Goal: Task Accomplishment & Management: Complete application form

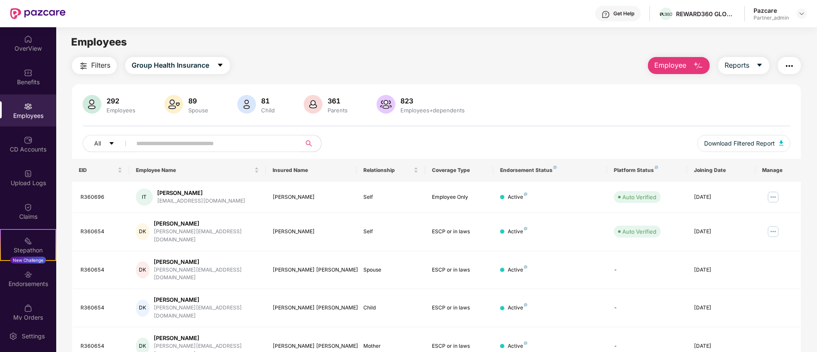
click at [22, 103] on div "Employees" at bounding box center [28, 111] width 56 height 32
click at [25, 148] on div "CD Accounts" at bounding box center [28, 149] width 56 height 9
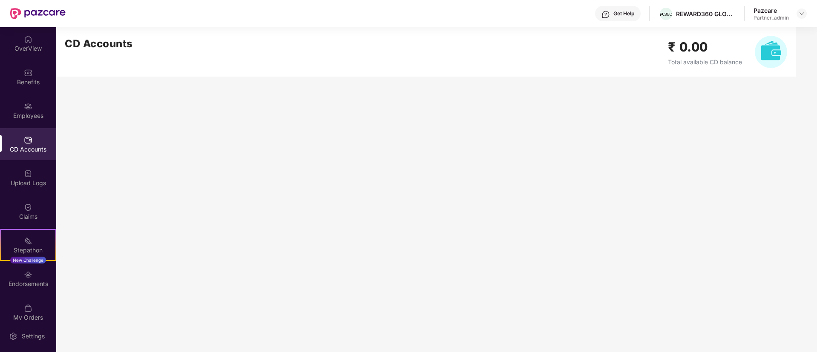
click at [22, 113] on div "Employees" at bounding box center [28, 116] width 56 height 9
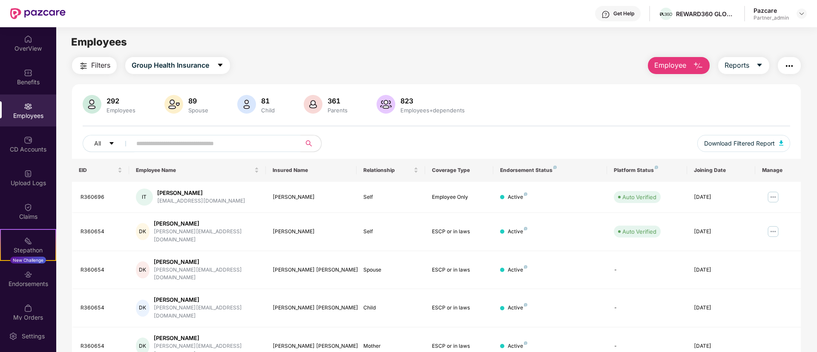
click at [680, 71] on button "Employee" at bounding box center [679, 65] width 62 height 17
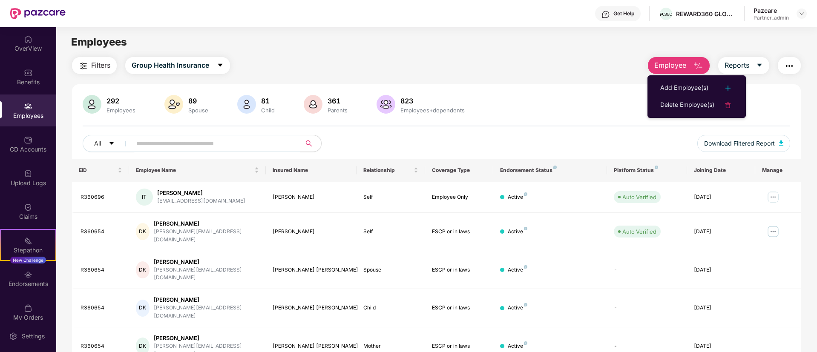
click at [680, 84] on div "Add Employee(s)" at bounding box center [684, 88] width 48 height 10
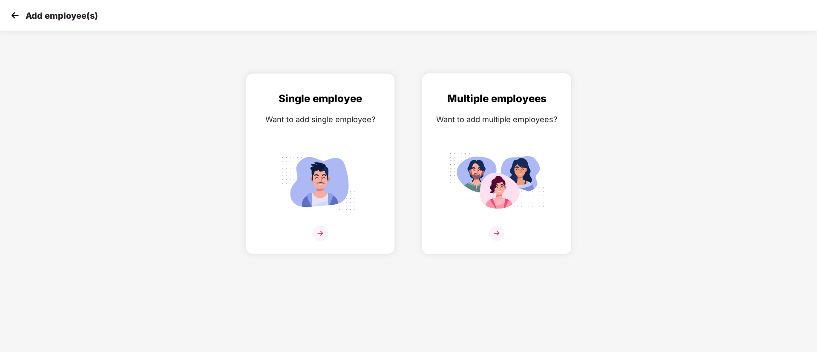
click at [475, 160] on img at bounding box center [496, 182] width 95 height 66
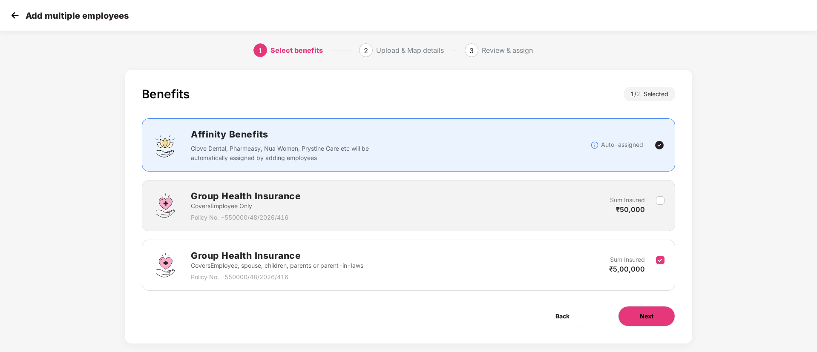
click at [653, 323] on button "Next" at bounding box center [646, 316] width 57 height 20
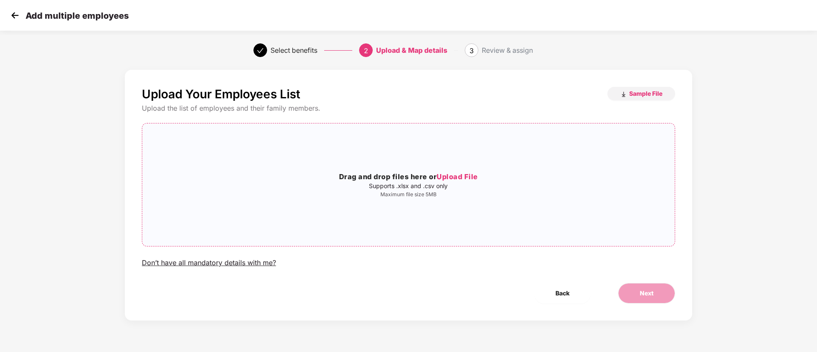
click at [526, 225] on div "Drag and drop files here or Upload File Supports .xlsx and .csv only Maximum fi…" at bounding box center [408, 184] width 532 height 109
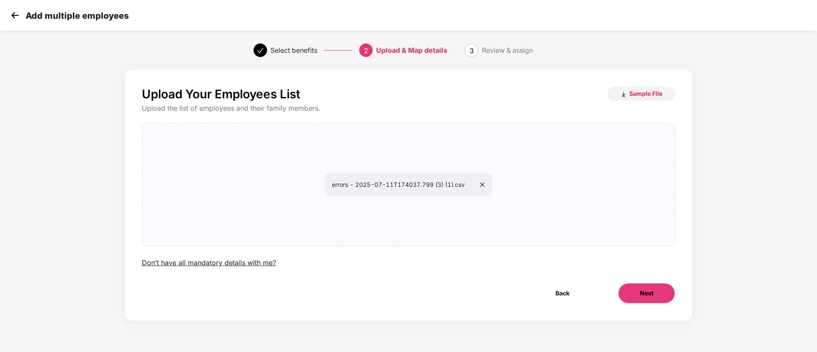
click at [627, 286] on button "Next" at bounding box center [646, 293] width 57 height 20
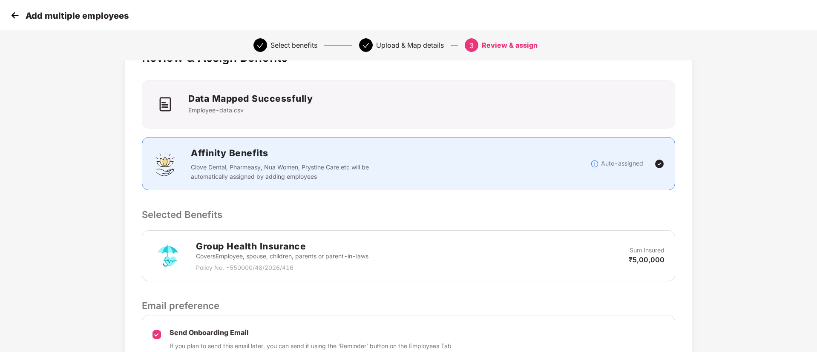
scroll to position [123, 0]
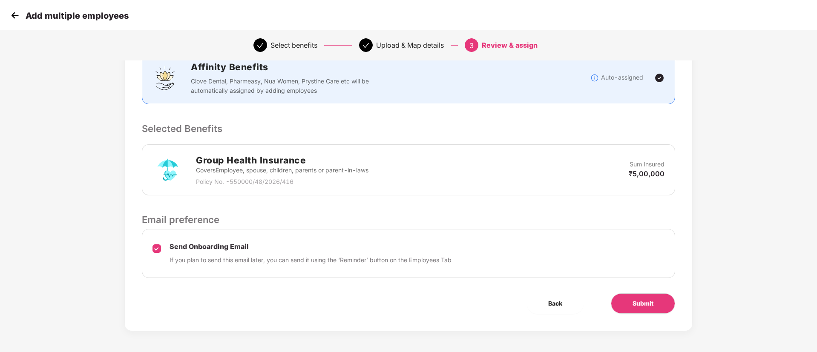
click at [20, 16] on img at bounding box center [15, 15] width 13 height 13
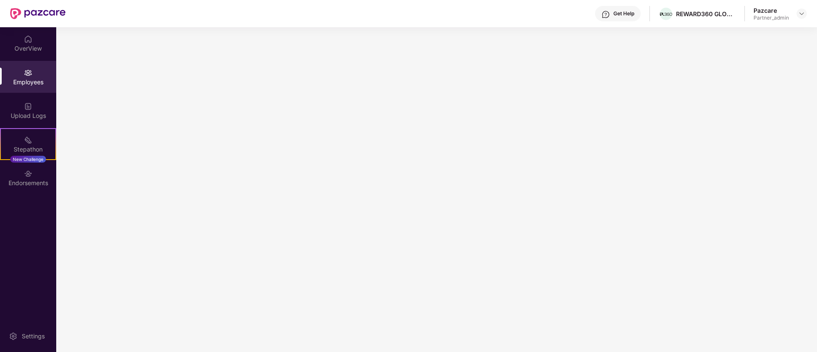
click at [20, 16] on img at bounding box center [37, 13] width 55 height 11
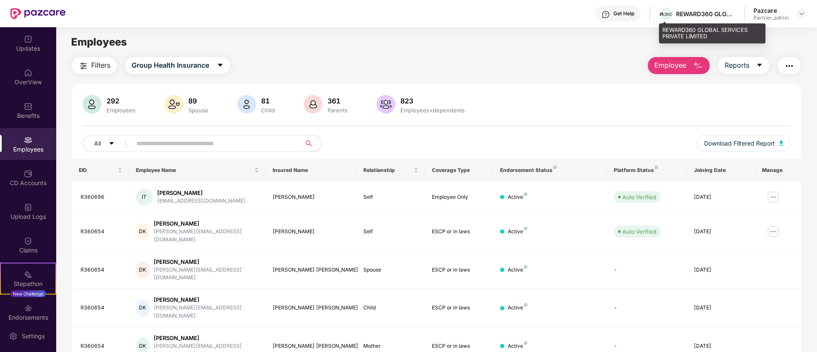
click at [723, 16] on div "REWARD360 GLOBAL SERVICES PRIVATE LIMITED" at bounding box center [706, 14] width 60 height 8
copy div "REWARD360 GLOBAL SERVICES PRIVATE LIMITED"
drag, startPoint x: 807, startPoint y: 11, endPoint x: 807, endPoint y: 17, distance: 5.5
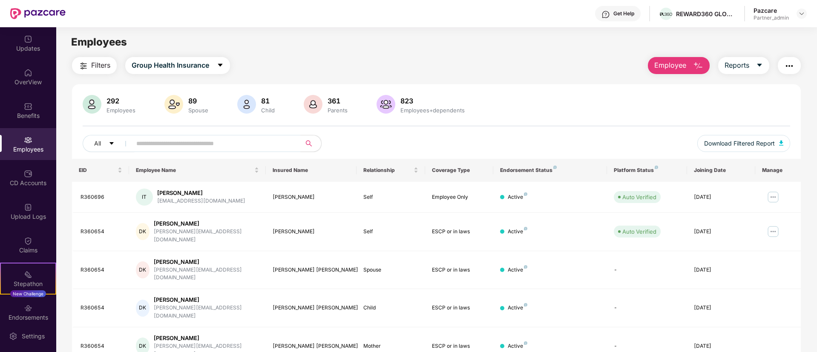
click at [807, 12] on header "Get Help REWARD360 GLOBAL SERVICES PRIVATE LIMITED Pazcare Partner_admin" at bounding box center [408, 13] width 817 height 27
click at [807, 17] on header "Get Help REWARD360 GLOBAL SERVICES PRIVATE LIMITED Pazcare Partner_admin" at bounding box center [408, 13] width 817 height 27
click at [803, 14] on img at bounding box center [801, 13] width 7 height 7
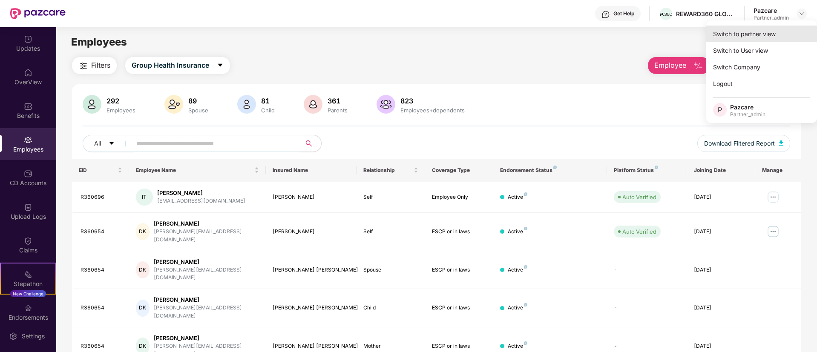
click at [780, 30] on div "Switch to partner view" at bounding box center [761, 34] width 111 height 17
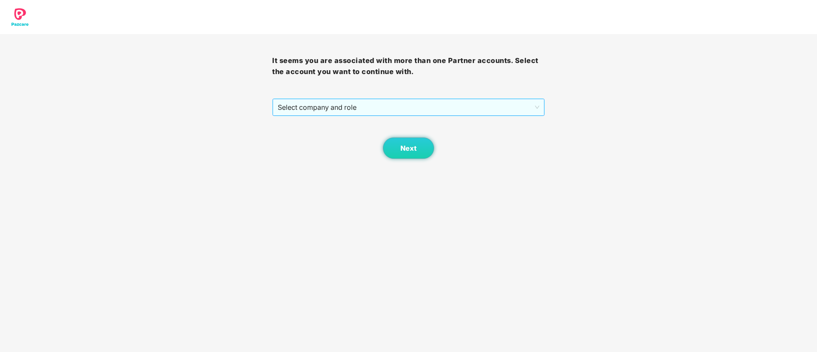
click at [360, 106] on span "Select company and role" at bounding box center [408, 107] width 261 height 16
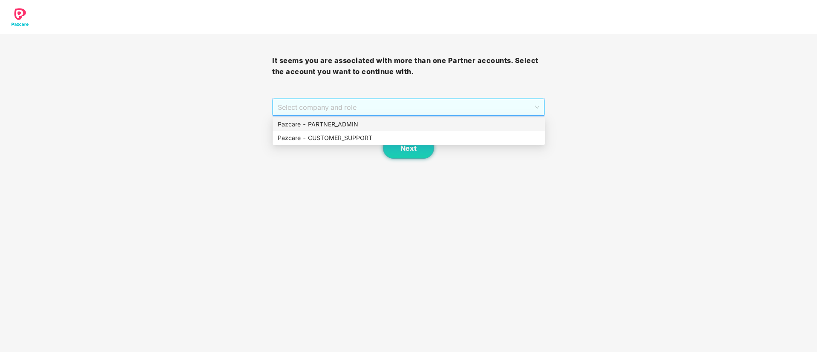
drag, startPoint x: 353, startPoint y: 121, endPoint x: 383, endPoint y: 146, distance: 38.7
click at [353, 122] on div "Pazcare - PARTNER_ADMIN" at bounding box center [409, 124] width 262 height 9
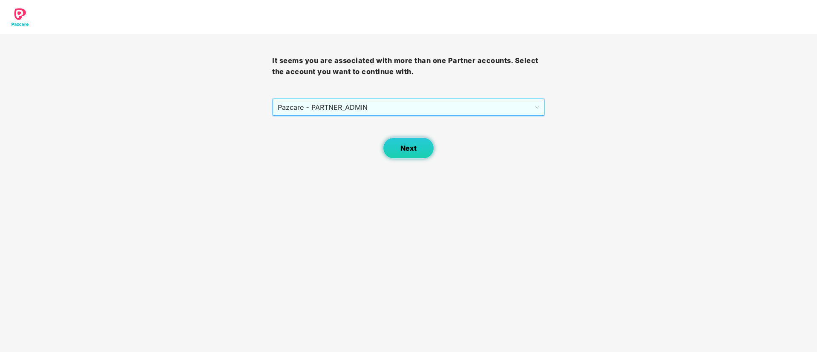
click at [386, 148] on button "Next" at bounding box center [408, 148] width 51 height 21
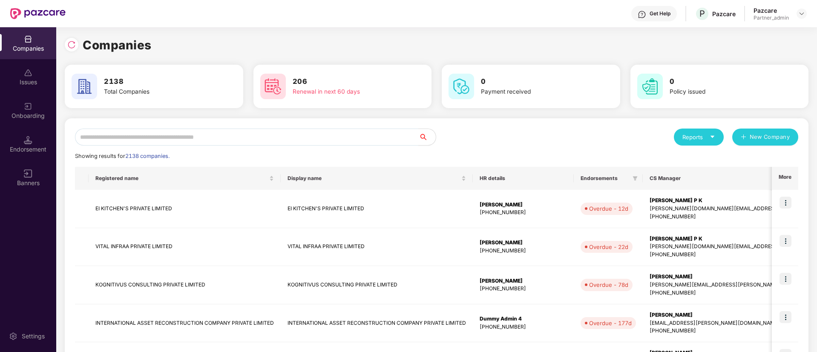
click at [66, 45] on div at bounding box center [72, 45] width 14 height 14
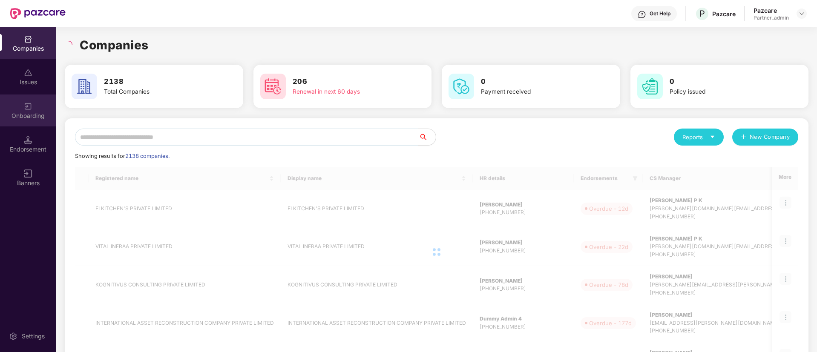
click at [38, 96] on div "Onboarding" at bounding box center [28, 111] width 56 height 32
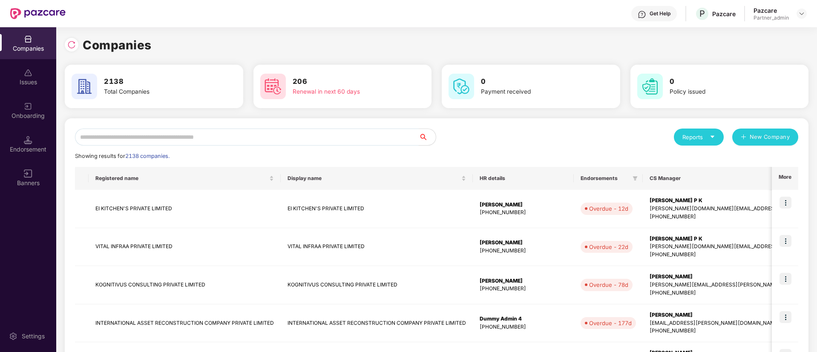
click at [106, 143] on input "text" at bounding box center [247, 137] width 344 height 17
paste input "**********"
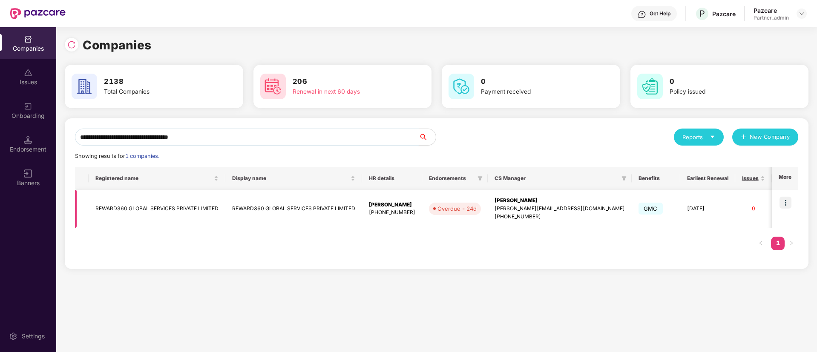
type input "**********"
click at [782, 200] on img at bounding box center [785, 203] width 12 height 12
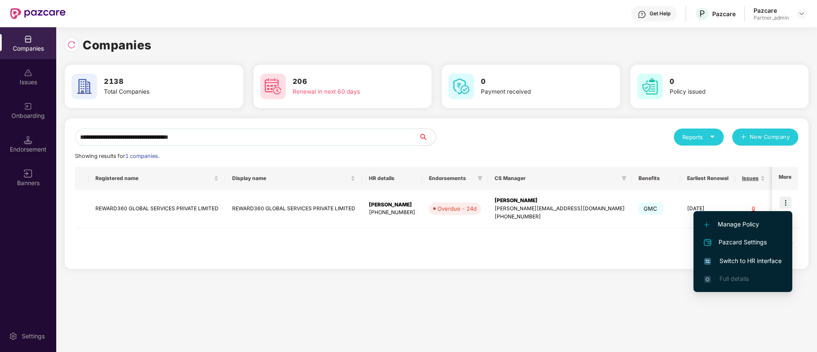
click at [761, 256] on span "Switch to HR interface" at bounding box center [743, 260] width 78 height 9
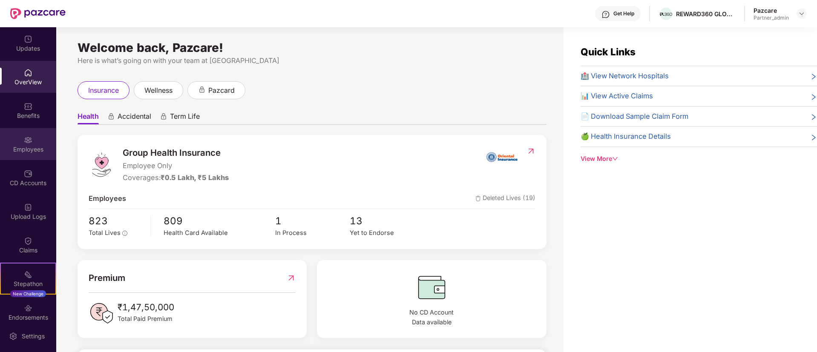
click at [27, 141] on img at bounding box center [28, 140] width 9 height 9
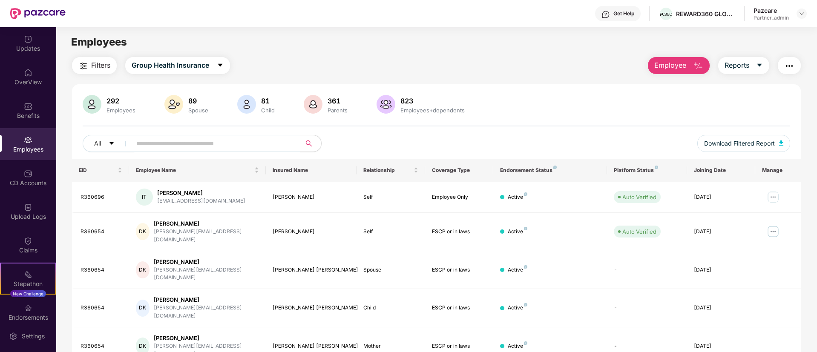
click at [690, 71] on button "Employee" at bounding box center [679, 65] width 62 height 17
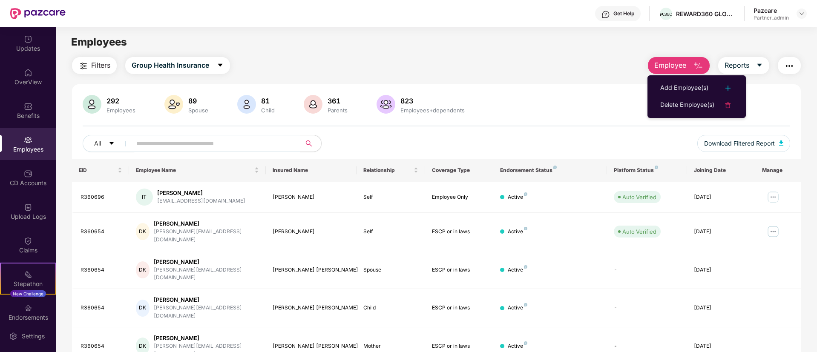
click at [690, 78] on ul "Add Employee(s) Delete Employee(s)" at bounding box center [696, 96] width 98 height 43
click at [680, 97] on li "Delete Employee(s)" at bounding box center [696, 105] width 98 height 17
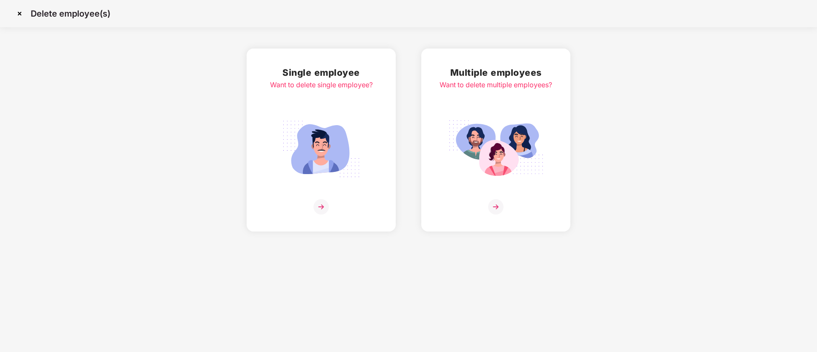
click at [15, 14] on img at bounding box center [20, 14] width 14 height 14
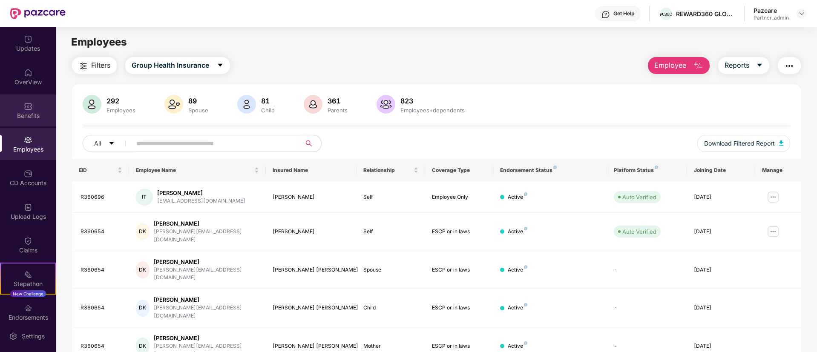
click at [15, 112] on div "Benefits" at bounding box center [28, 116] width 56 height 9
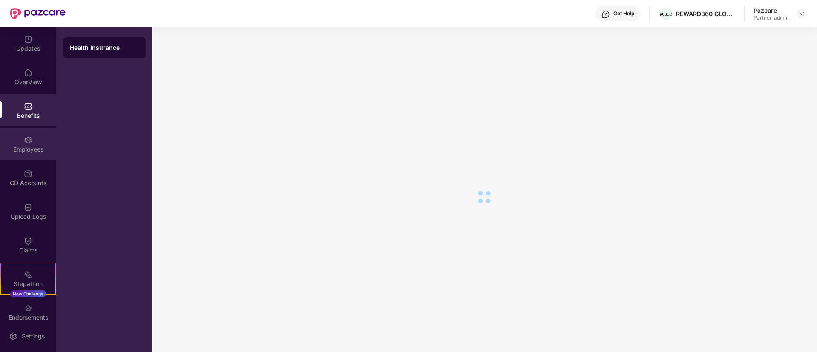
click at [26, 141] on img at bounding box center [28, 140] width 9 height 9
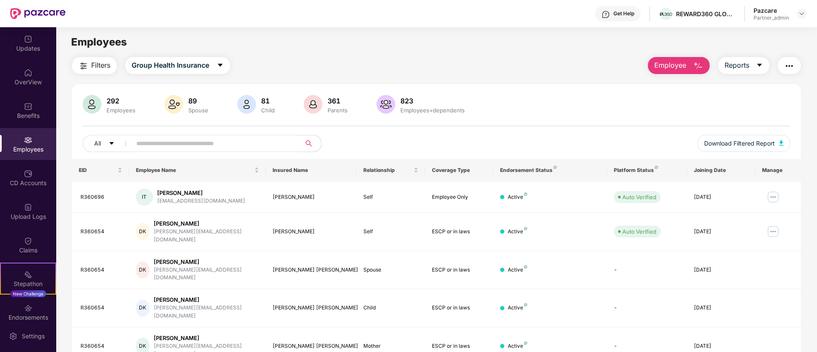
click at [671, 63] on span "Employee" at bounding box center [670, 65] width 32 height 11
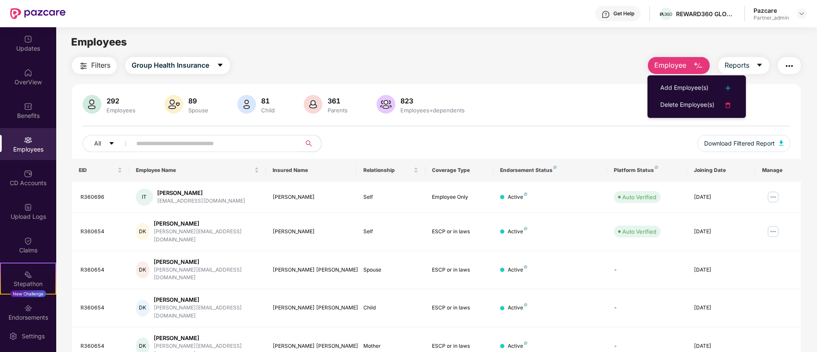
click at [664, 75] on ul "Add Employee(s) Delete Employee(s)" at bounding box center [696, 96] width 98 height 43
click at [663, 91] on div "Add Employee(s)" at bounding box center [684, 88] width 48 height 10
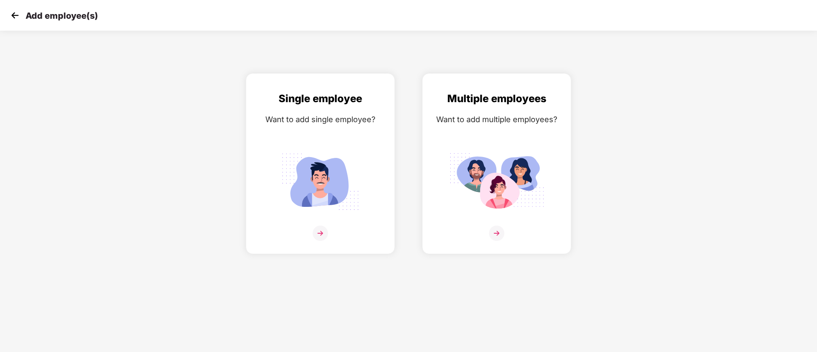
click at [578, 132] on div "Multiple employees Want to add multiple employees?" at bounding box center [496, 163] width 176 height 181
click at [519, 162] on img at bounding box center [496, 182] width 95 height 66
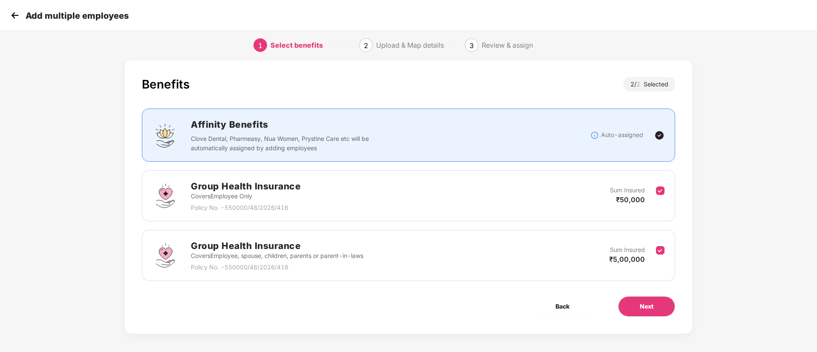
scroll to position [13, 0]
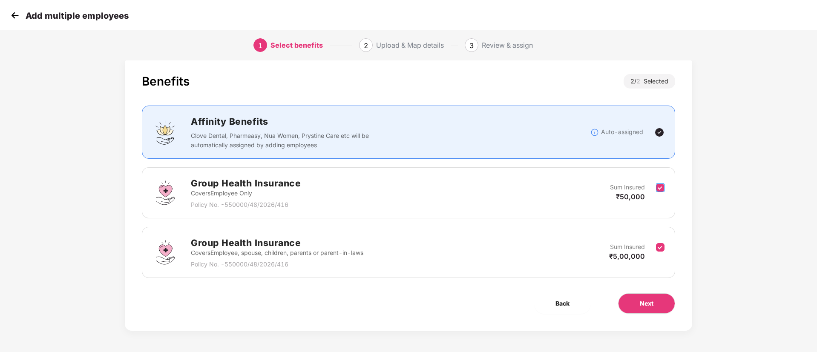
click at [657, 193] on label at bounding box center [660, 193] width 9 height 21
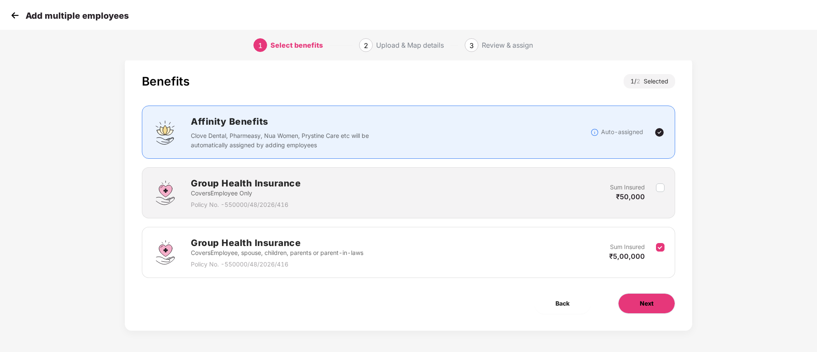
click at [647, 300] on span "Next" at bounding box center [647, 303] width 14 height 9
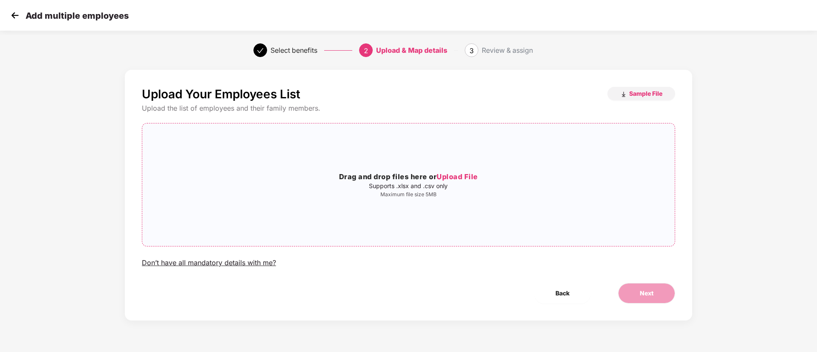
scroll to position [0, 0]
click at [471, 178] on span "Upload File" at bounding box center [457, 176] width 41 height 9
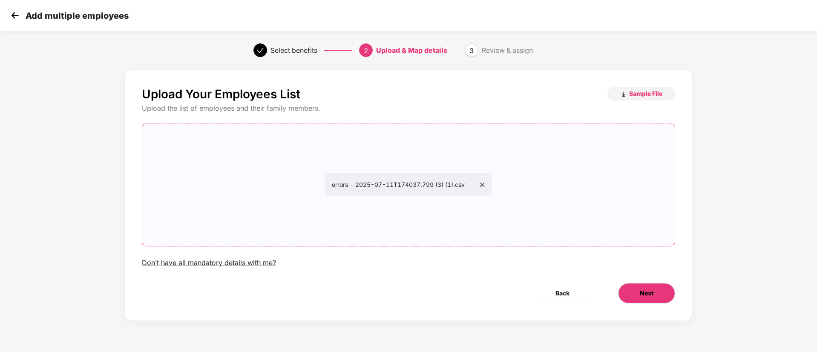
click at [650, 298] on span "Next" at bounding box center [647, 293] width 14 height 9
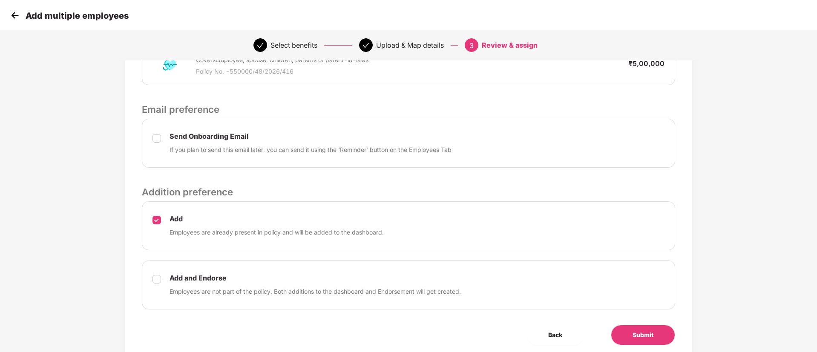
scroll to position [264, 0]
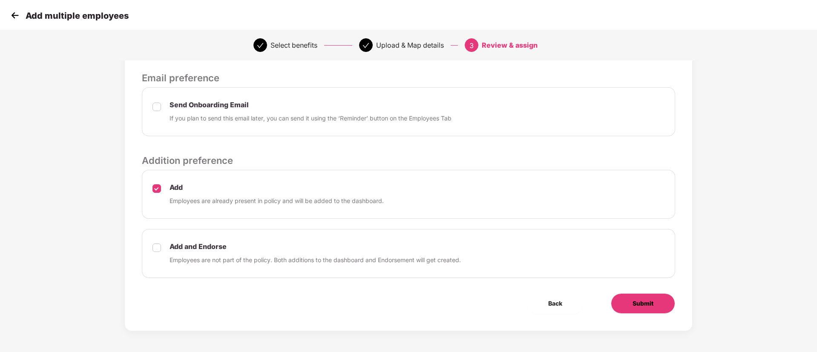
click at [636, 302] on span "Submit" at bounding box center [642, 303] width 21 height 9
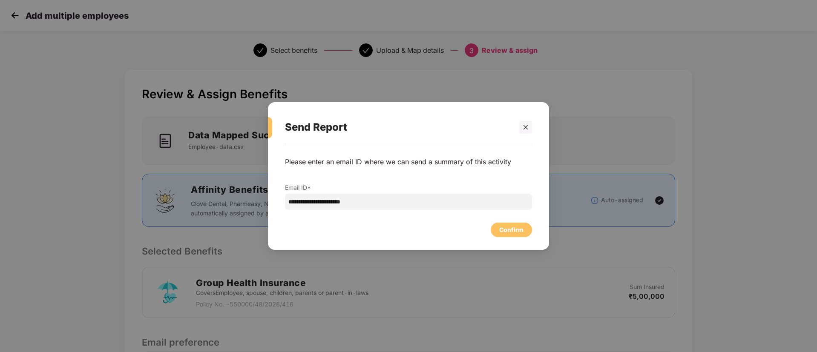
click at [503, 233] on div "Confirm" at bounding box center [511, 229] width 24 height 9
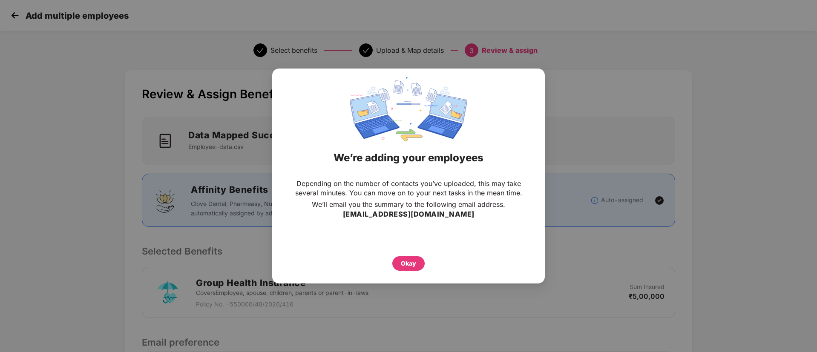
click at [379, 269] on div "Okay" at bounding box center [408, 261] width 239 height 19
click at [397, 270] on div "Okay" at bounding box center [408, 263] width 32 height 14
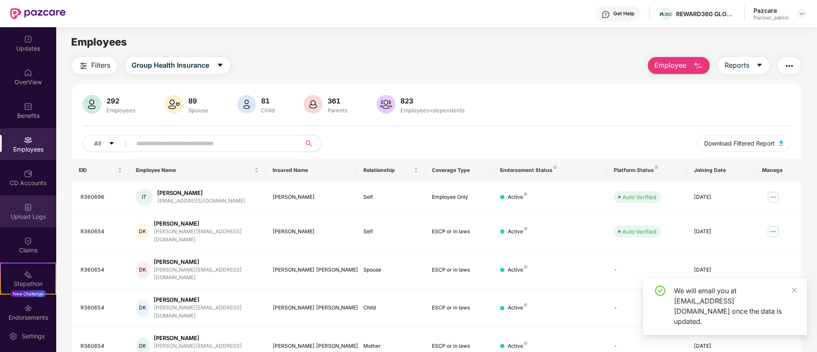
click at [9, 213] on div "Upload Logs" at bounding box center [28, 217] width 56 height 9
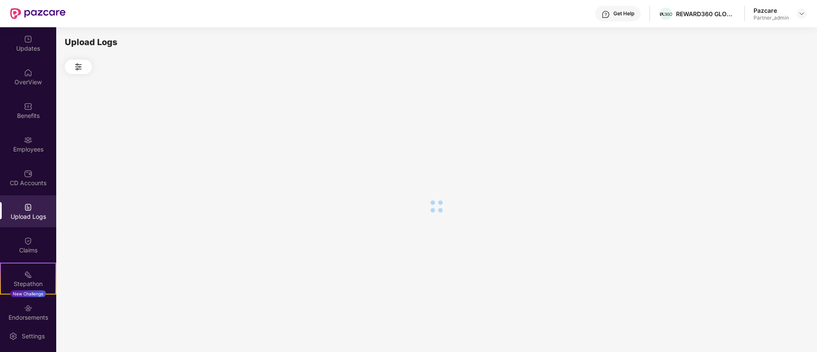
click at [594, 131] on div at bounding box center [436, 206] width 743 height 264
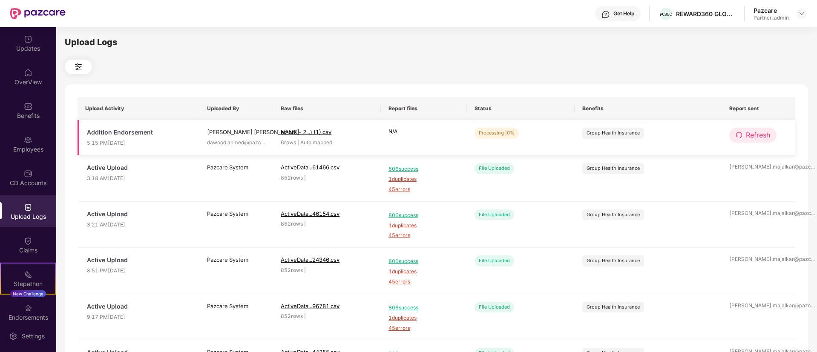
click at [740, 139] on span "redo" at bounding box center [739, 136] width 7 height 8
click at [736, 135] on icon "redo" at bounding box center [739, 135] width 7 height 7
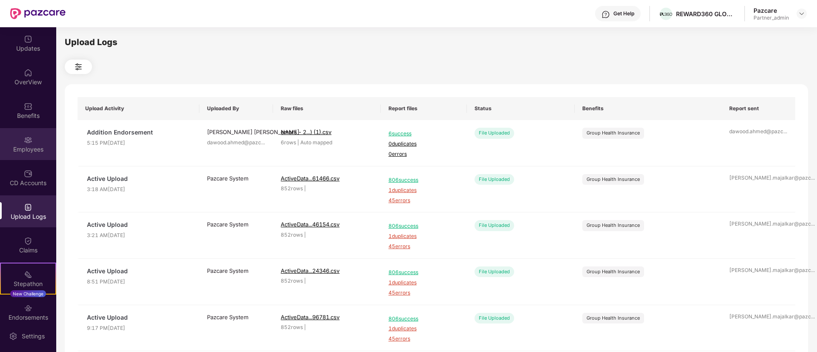
click at [14, 155] on div "Employees" at bounding box center [28, 144] width 56 height 32
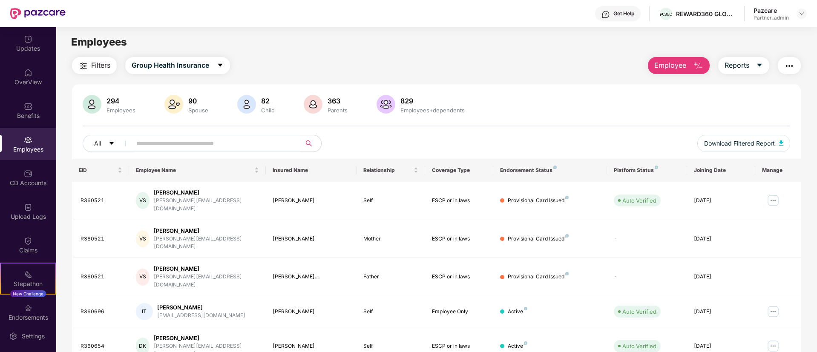
click at [805, 19] on div "Pazcare Partner_admin" at bounding box center [779, 13] width 53 height 15
click at [799, 13] on img at bounding box center [801, 13] width 7 height 7
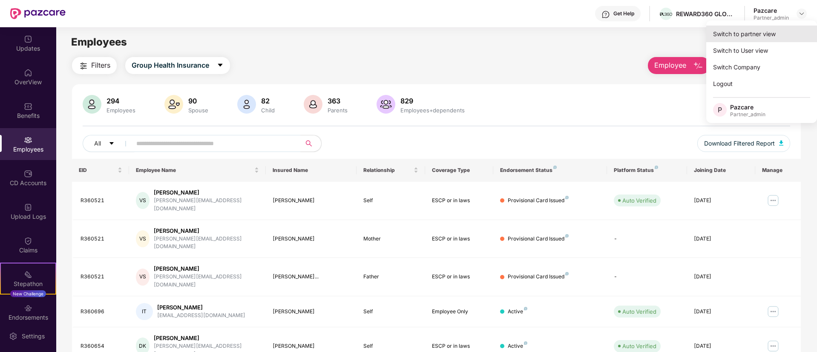
click at [777, 29] on div "Switch to partner view" at bounding box center [761, 34] width 111 height 17
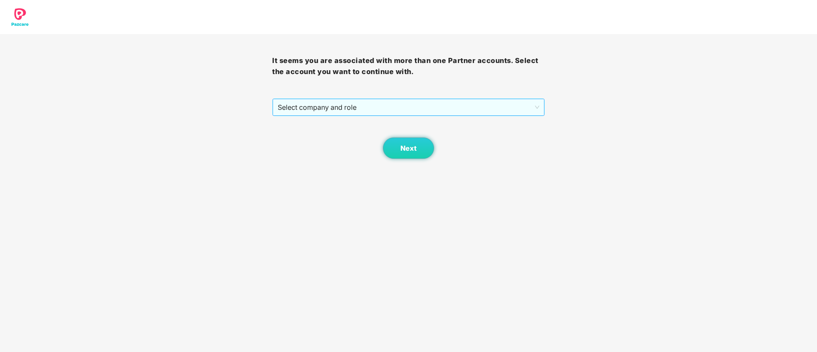
click at [298, 105] on span "Select company and role" at bounding box center [408, 107] width 261 height 16
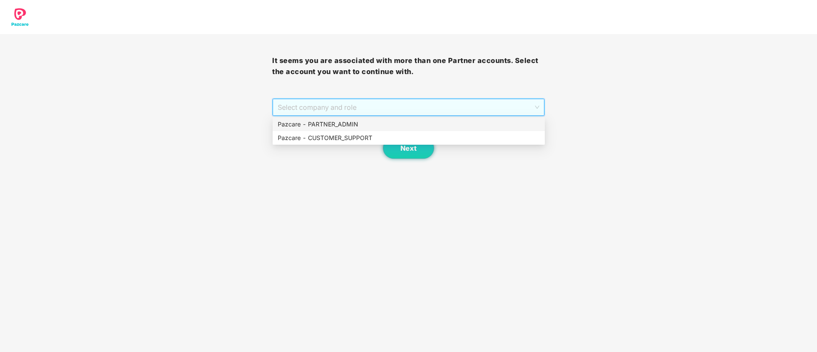
click at [301, 122] on div "Pazcare - PARTNER_ADMIN" at bounding box center [409, 124] width 262 height 9
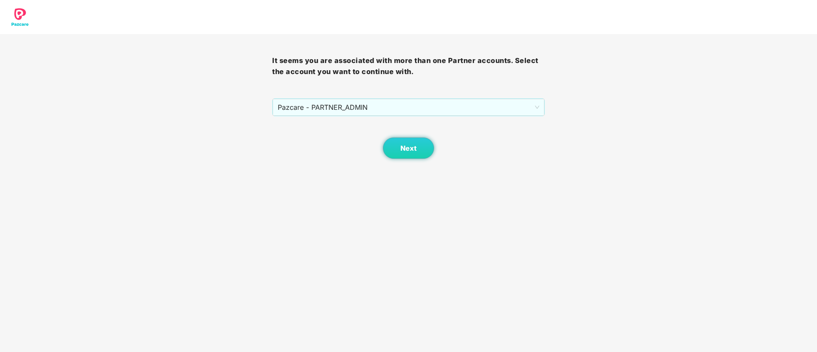
click at [385, 140] on div "Next" at bounding box center [408, 137] width 272 height 43
click at [381, 140] on div "Next" at bounding box center [408, 137] width 272 height 43
click at [405, 157] on button "Next" at bounding box center [408, 148] width 51 height 21
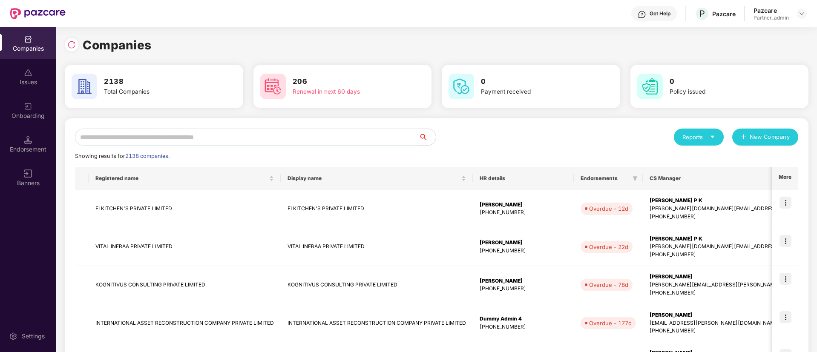
click at [23, 123] on div "Onboarding" at bounding box center [28, 111] width 56 height 32
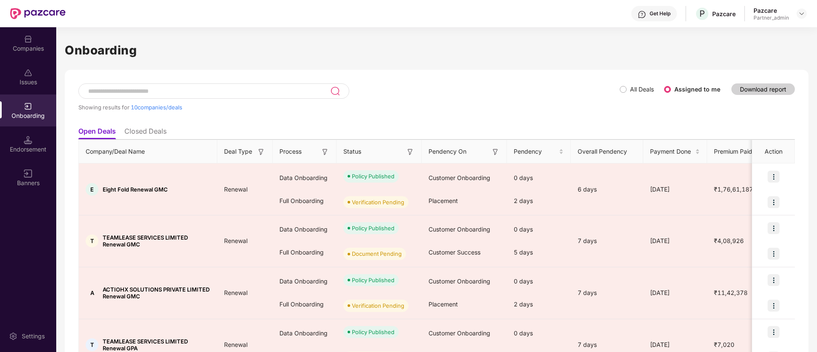
click at [411, 151] on img at bounding box center [410, 152] width 9 height 9
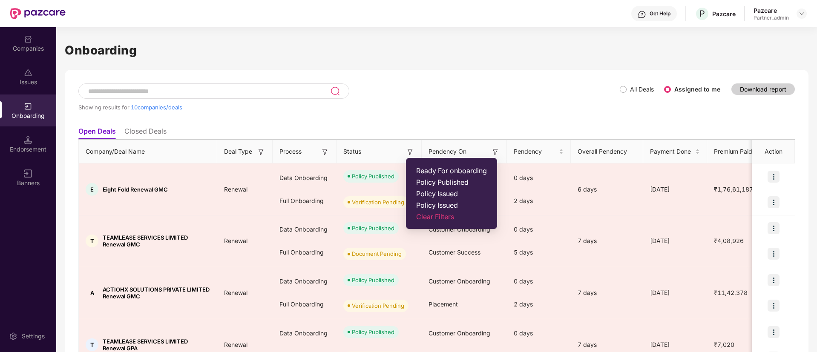
click at [423, 168] on span "Ready For onboarding" at bounding box center [451, 171] width 71 height 9
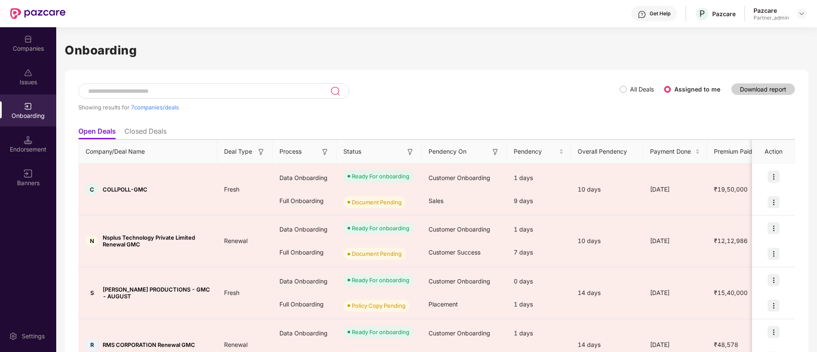
click at [320, 146] on th "Process" at bounding box center [305, 151] width 64 height 23
click at [322, 150] on img at bounding box center [325, 152] width 9 height 9
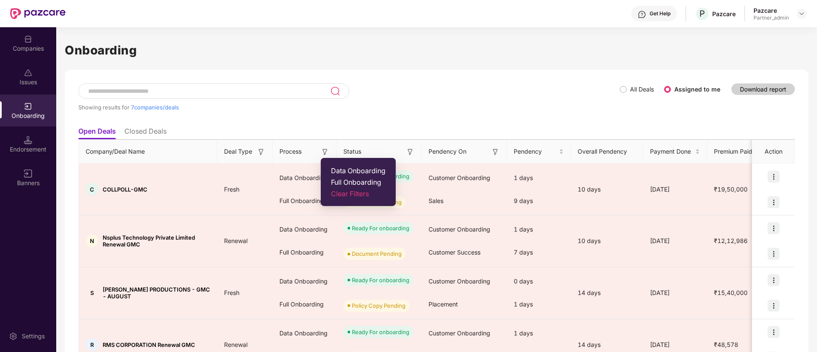
click at [334, 170] on span "Data Onboarding" at bounding box center [358, 171] width 55 height 9
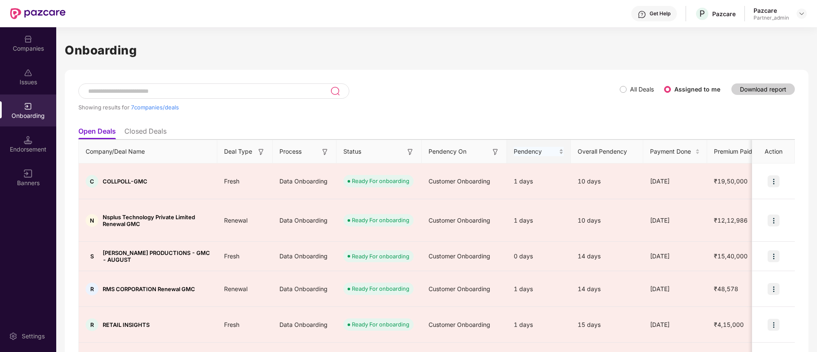
click at [571, 141] on th "Overall Pendency" at bounding box center [607, 151] width 72 height 23
click at [563, 148] on div "Pendency" at bounding box center [539, 151] width 50 height 9
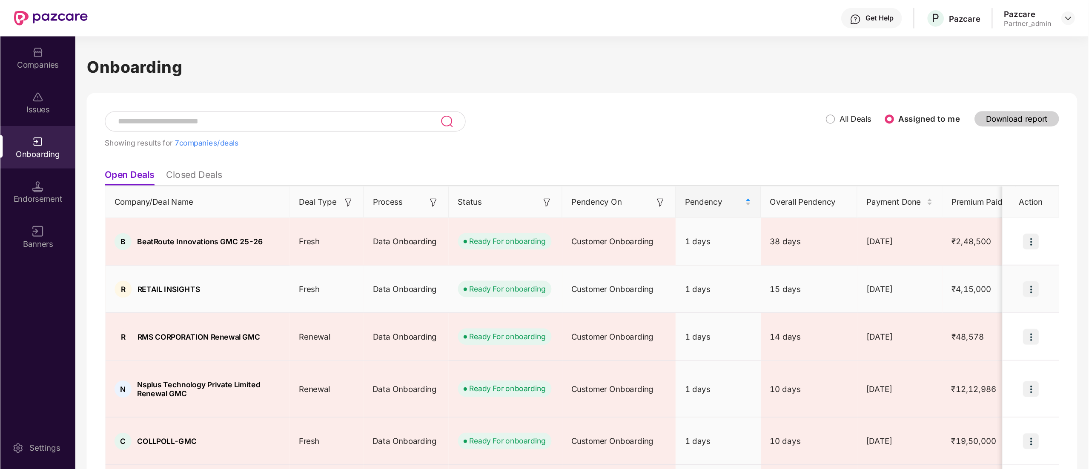
scroll to position [30, 0]
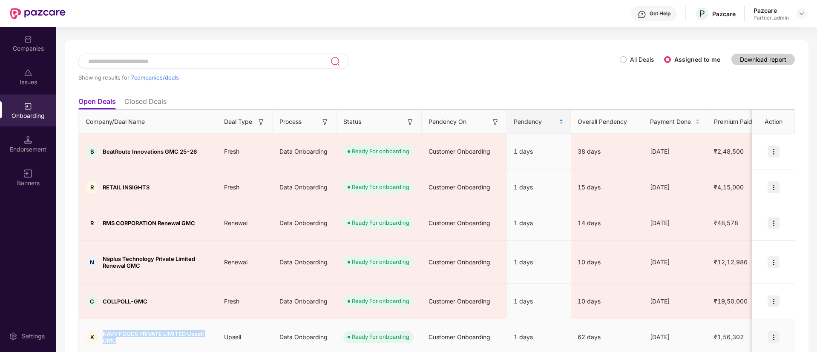
drag, startPoint x: 103, startPoint y: 272, endPoint x: 131, endPoint y: 279, distance: 28.6
click at [131, 331] on span "KAVV FOODS PRIVATE LIMITED Upsell GMC" at bounding box center [157, 338] width 108 height 14
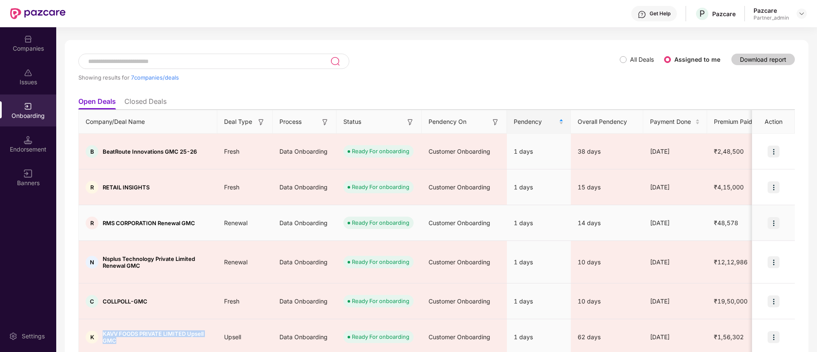
click at [770, 217] on img at bounding box center [773, 223] width 12 height 12
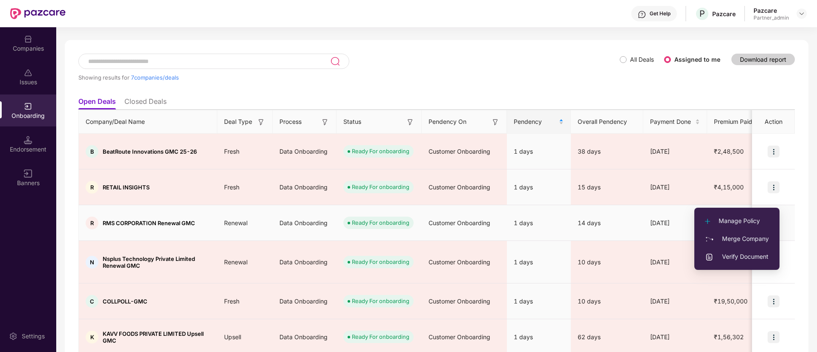
click at [739, 223] on span "Manage Policy" at bounding box center [737, 220] width 64 height 9
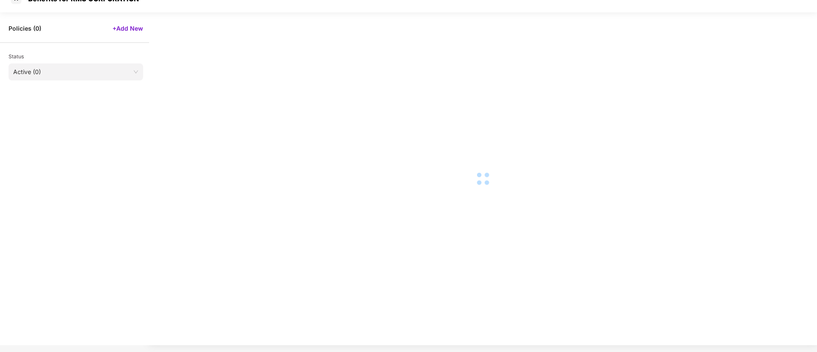
scroll to position [0, 0]
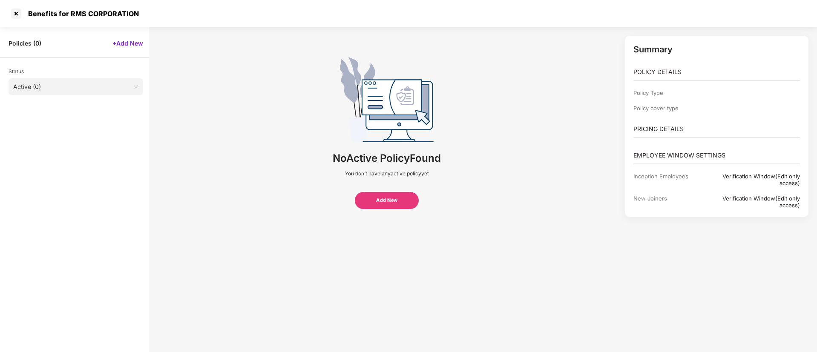
click at [106, 92] on span "Active (0)" at bounding box center [75, 86] width 125 height 13
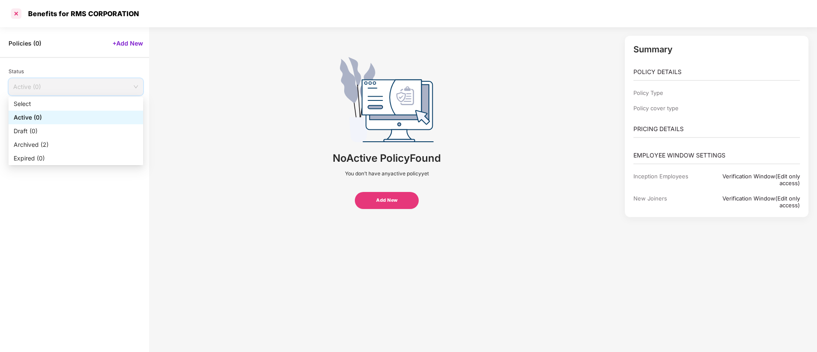
click at [21, 18] on div at bounding box center [16, 14] width 14 height 14
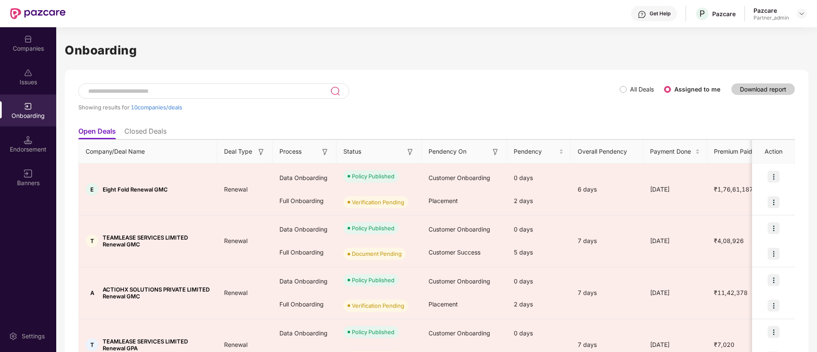
click at [406, 154] on img at bounding box center [410, 152] width 9 height 9
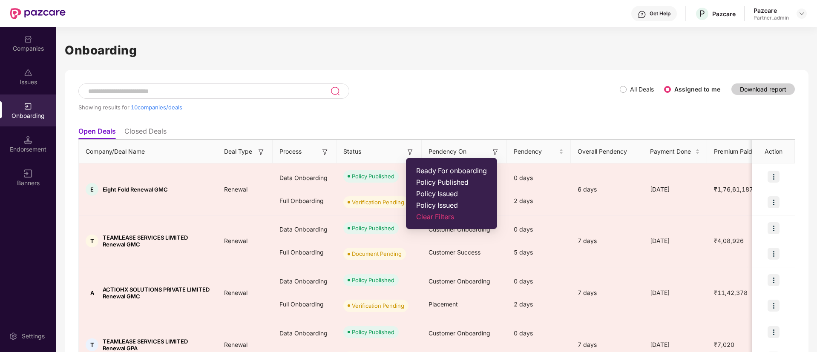
click at [421, 167] on span "Ready For onboarding" at bounding box center [451, 171] width 71 height 9
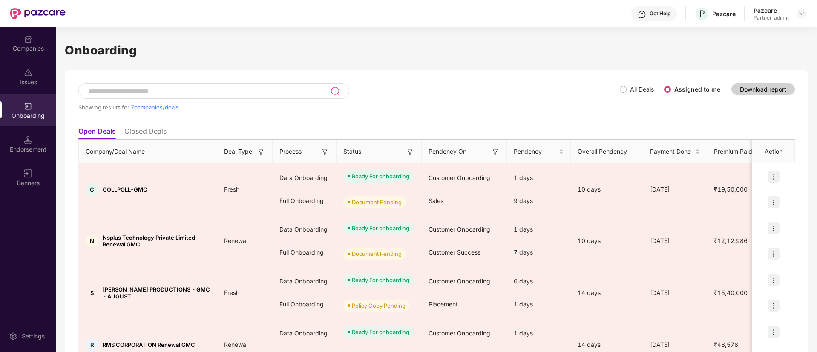
click at [325, 148] on img at bounding box center [325, 152] width 9 height 9
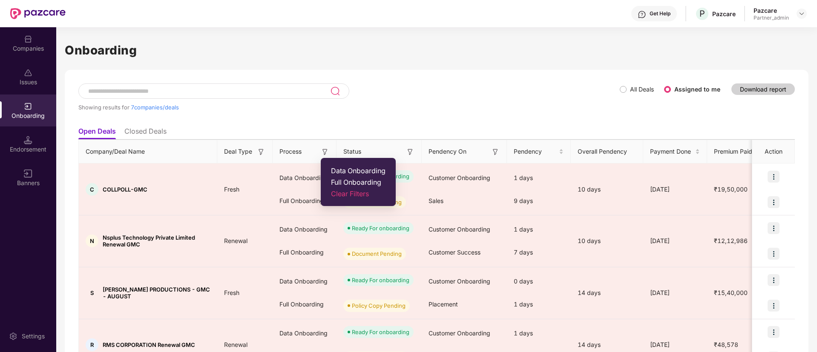
click at [337, 170] on span "Data Onboarding" at bounding box center [358, 171] width 55 height 9
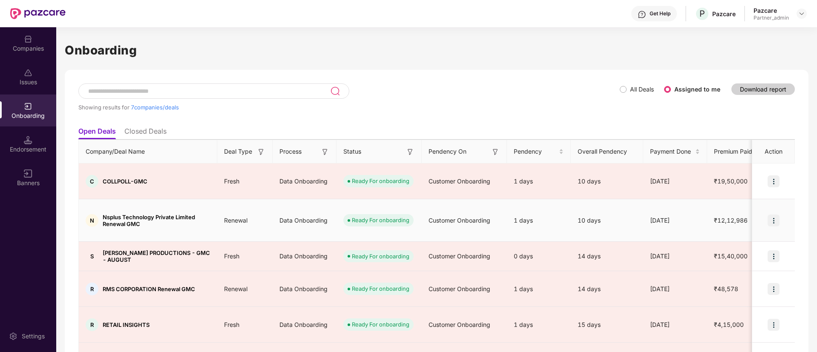
scroll to position [30, 0]
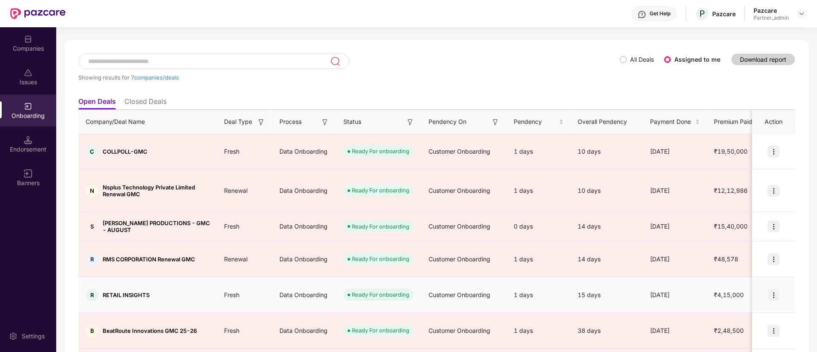
click at [773, 289] on img at bounding box center [773, 295] width 12 height 12
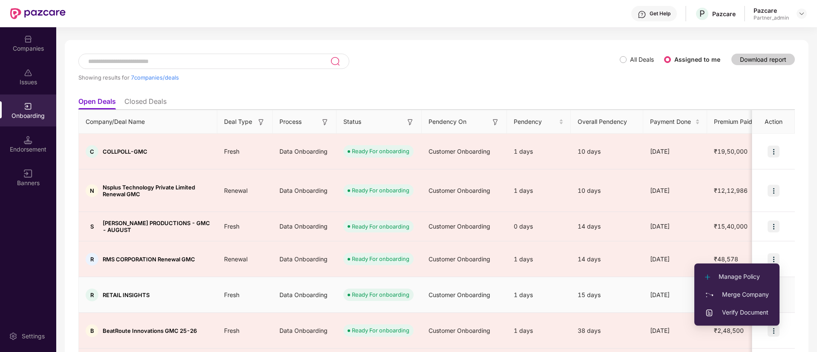
click at [751, 274] on span "Manage Policy" at bounding box center [737, 276] width 64 height 9
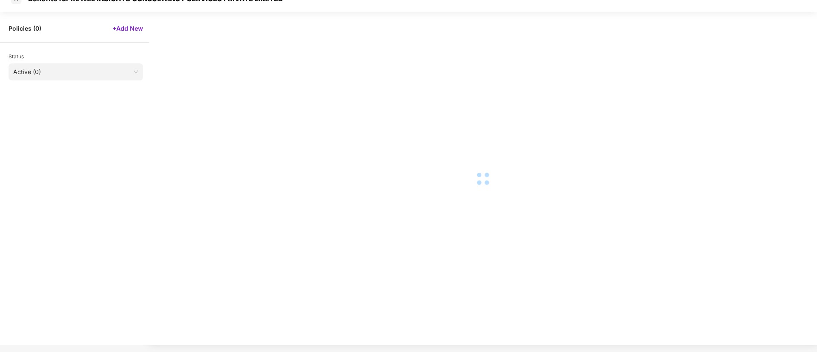
scroll to position [0, 0]
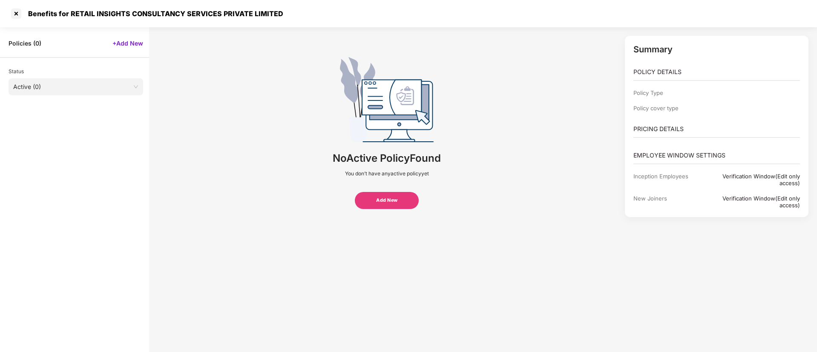
click at [82, 78] on input "search" at bounding box center [72, 84] width 119 height 13
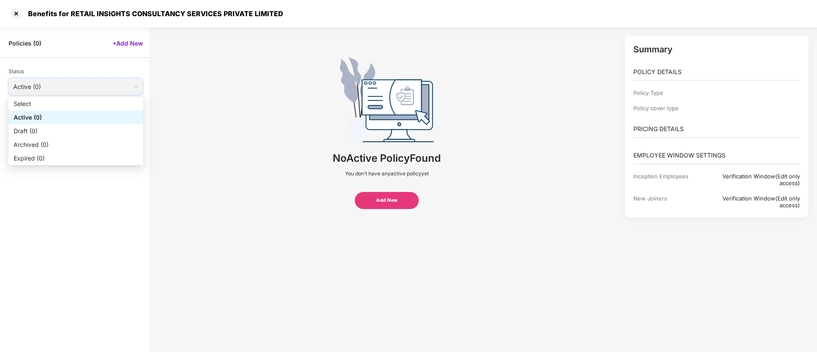
click at [82, 83] on span "Active (0)" at bounding box center [75, 86] width 125 height 13
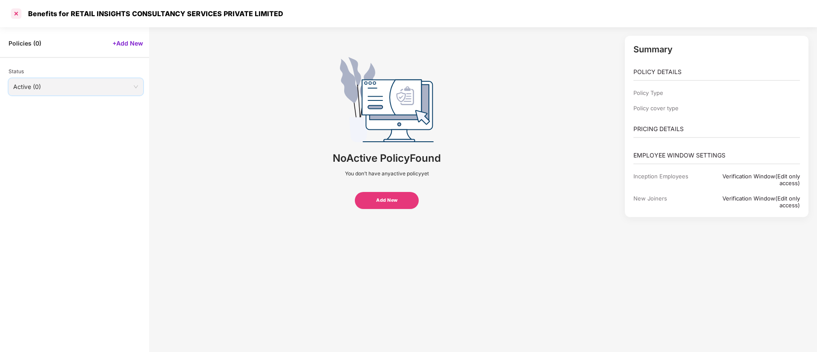
click at [16, 20] on div at bounding box center [16, 14] width 14 height 14
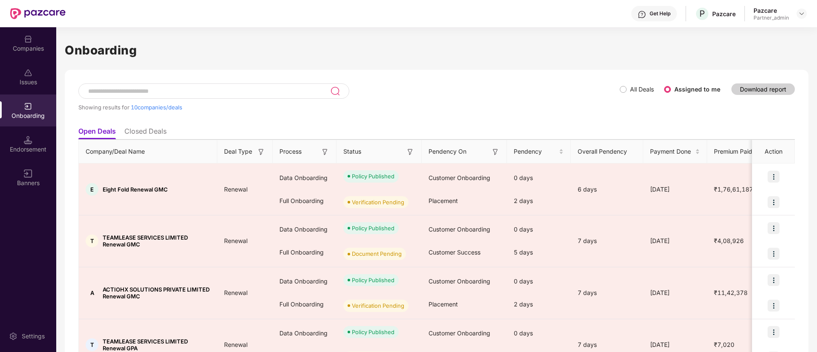
click at [405, 149] on div "Status" at bounding box center [378, 151] width 71 height 9
click at [408, 150] on img at bounding box center [410, 152] width 9 height 9
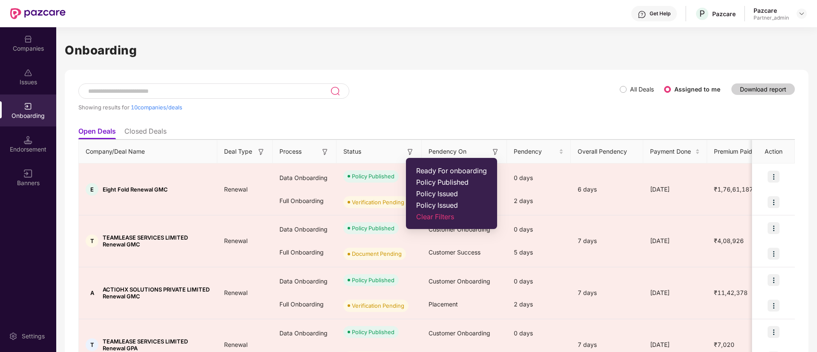
click at [415, 172] on li "Ready For onboarding" at bounding box center [451, 170] width 81 height 6
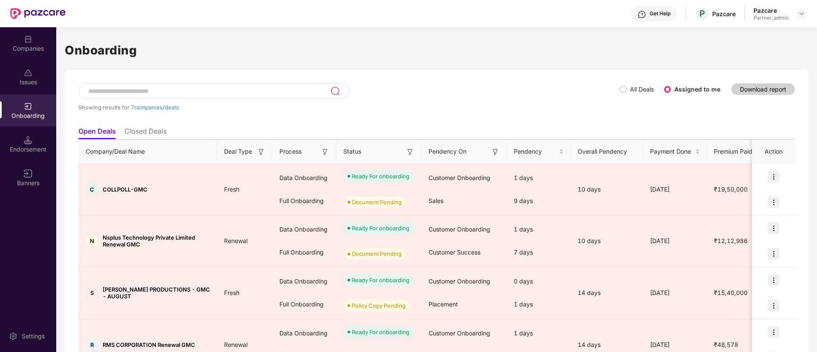
click at [325, 151] on img at bounding box center [325, 152] width 9 height 9
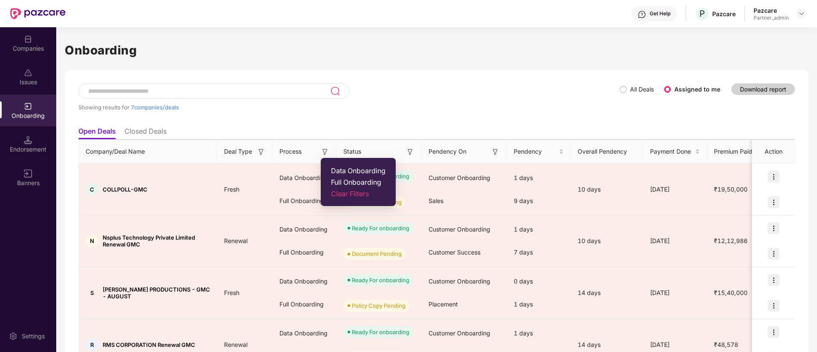
click at [337, 171] on span "Data Onboarding" at bounding box center [358, 171] width 55 height 9
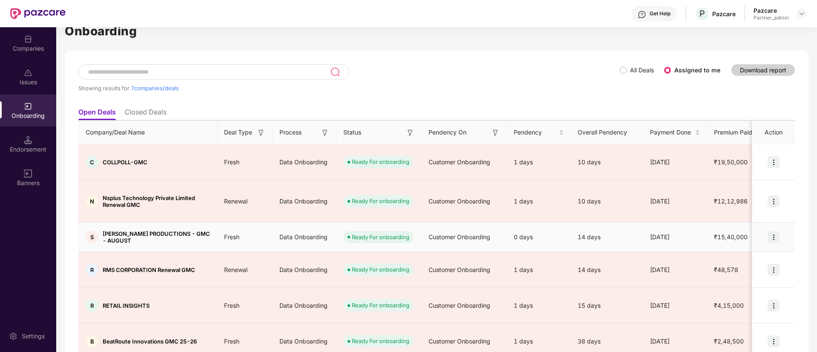
scroll to position [30, 0]
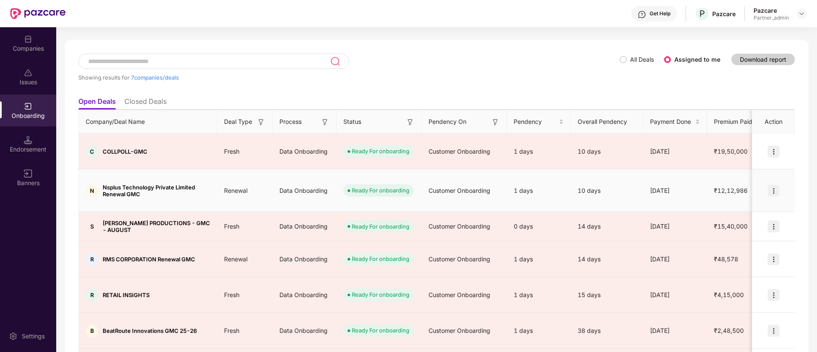
click at [769, 185] on img at bounding box center [773, 191] width 12 height 12
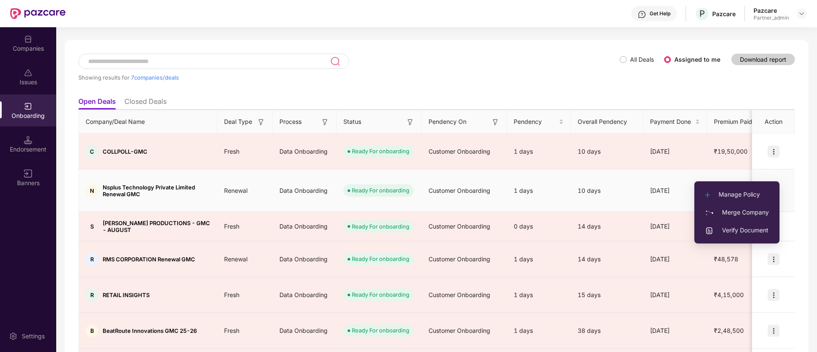
click at [749, 193] on span "Manage Policy" at bounding box center [737, 194] width 64 height 9
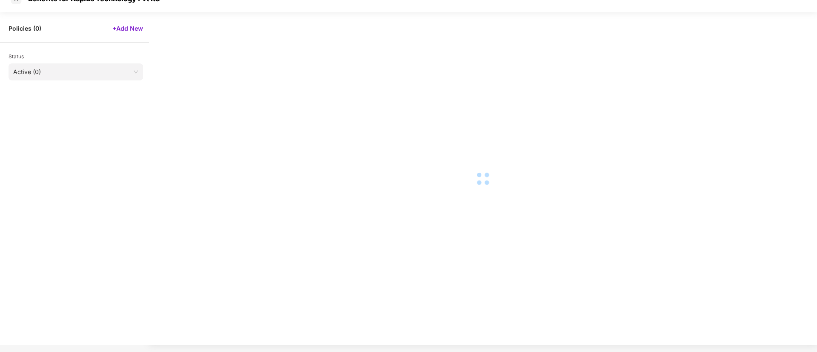
scroll to position [0, 0]
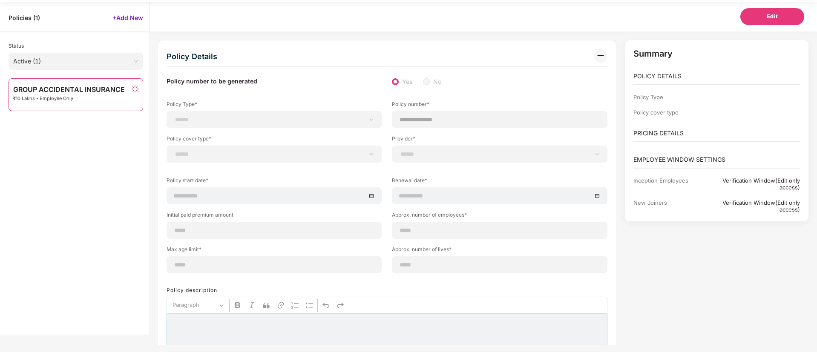
type input "**********"
type input "**"
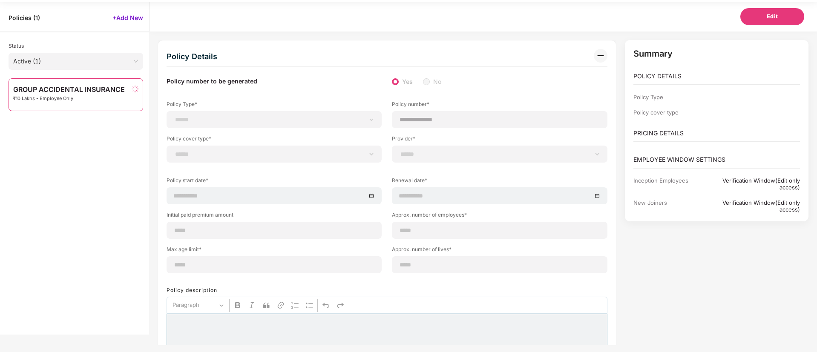
type input "*"
type input "**"
type input "*******"
type input "**********"
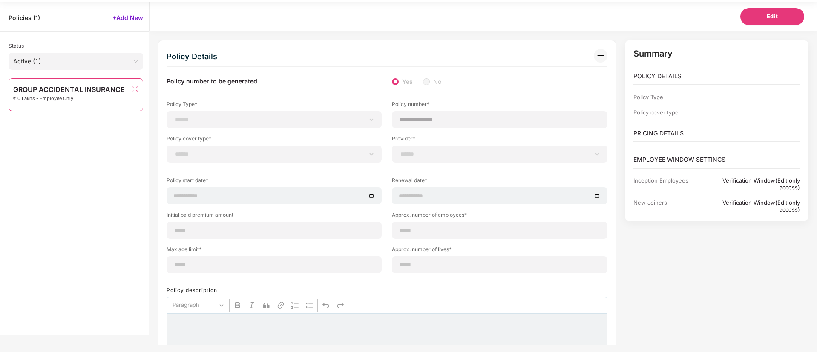
type input "**********"
type input "*****"
click at [70, 69] on div "Status Active (1)" at bounding box center [74, 55] width 149 height 37
select select "*"
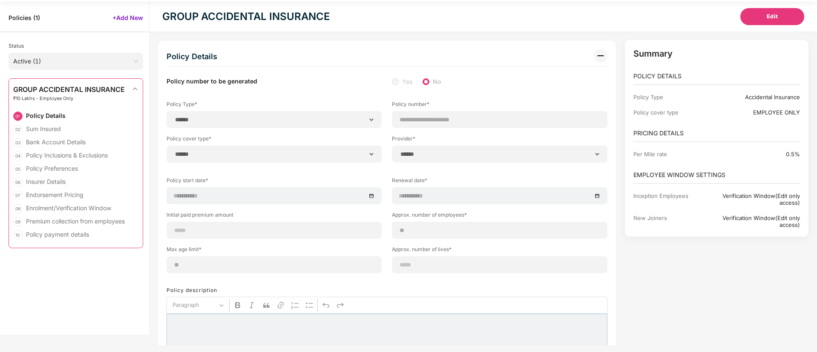
scroll to position [27, 0]
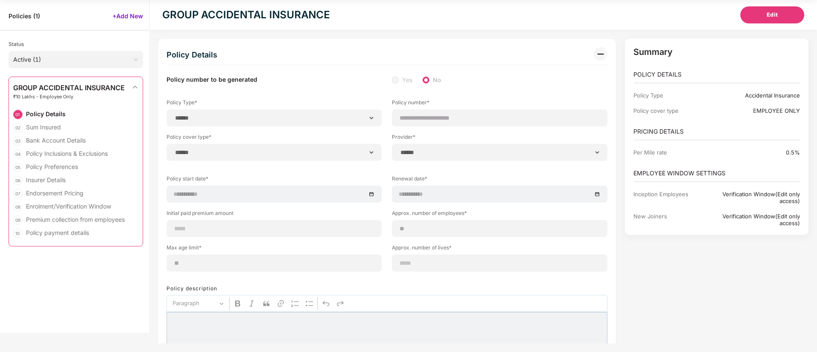
click at [72, 65] on span "Active (1)" at bounding box center [75, 59] width 125 height 13
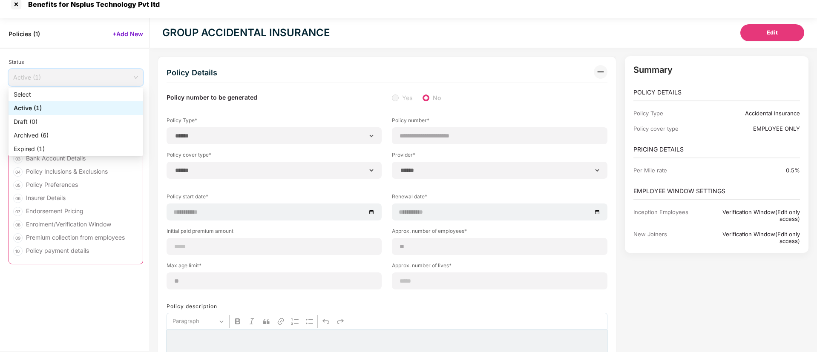
scroll to position [0, 0]
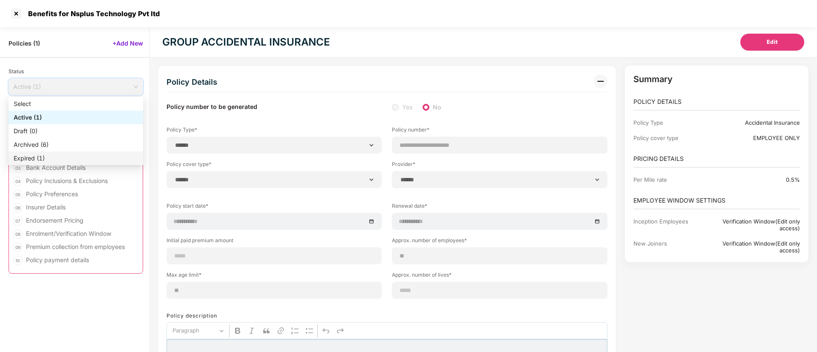
click at [68, 158] on div "Expired (1)" at bounding box center [76, 158] width 124 height 9
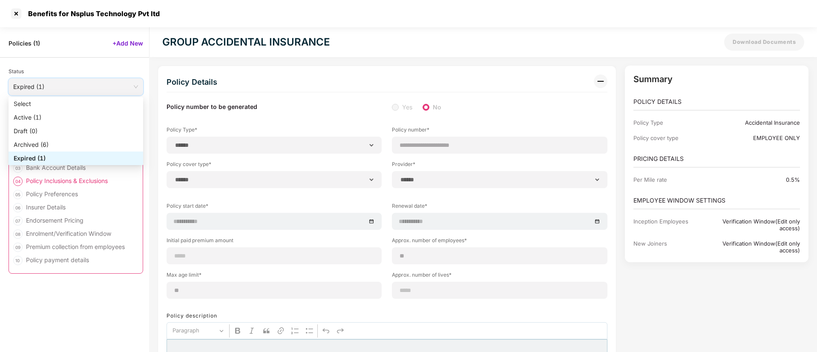
scroll to position [27, 0]
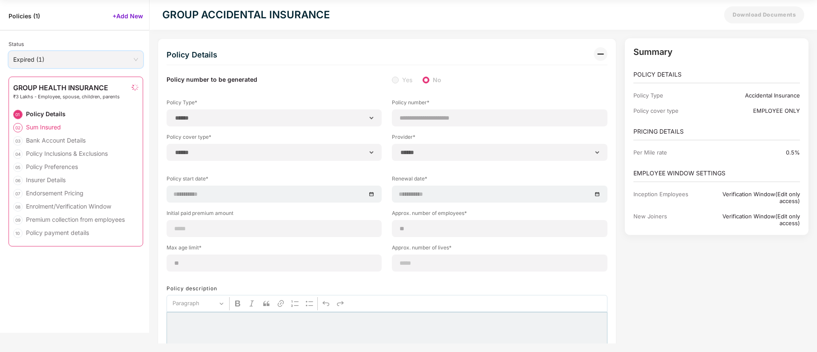
select select "**********"
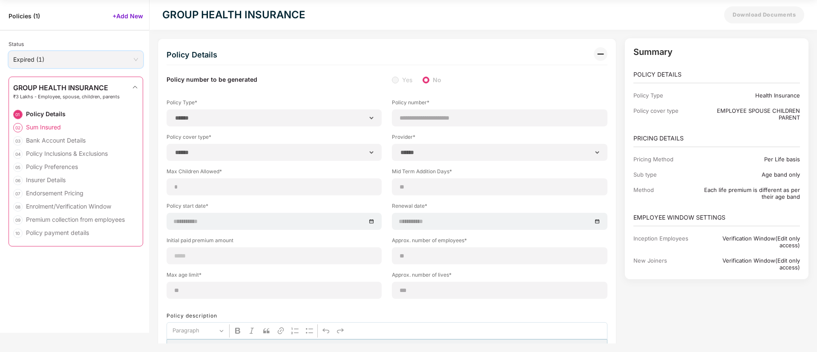
type input "**********"
type input "**"
type input "***"
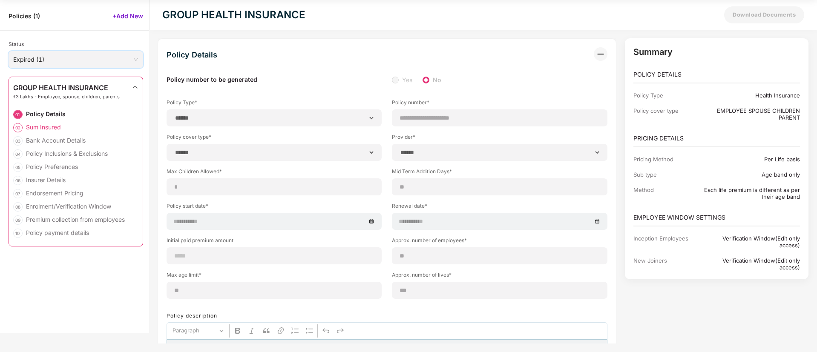
type input "***"
type input "**********"
type input "******"
type input "********"
type input "**********"
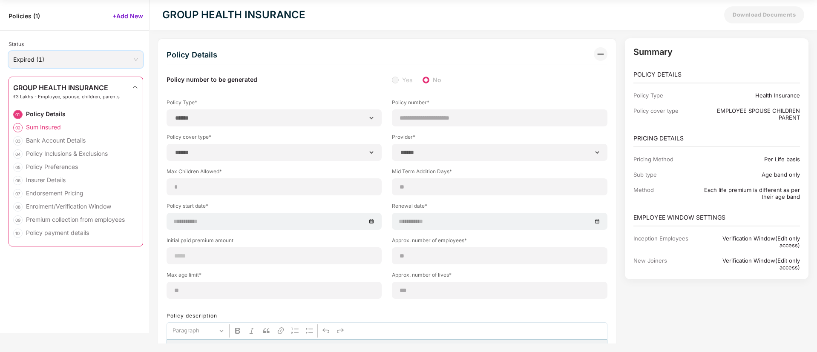
type input "**********"
type input "****"
type input "**********"
type input "*******"
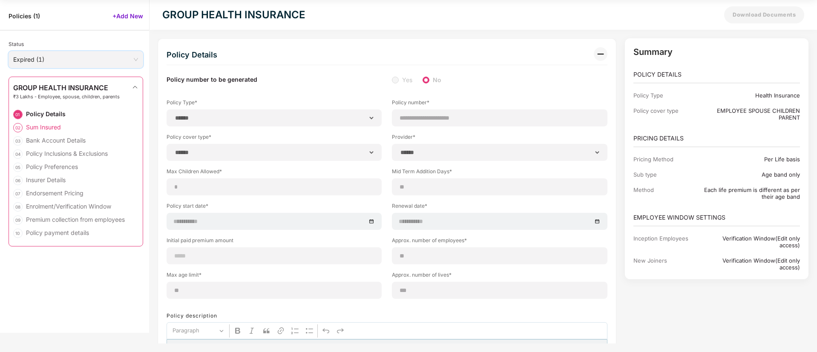
type input "*******"
type input "**********"
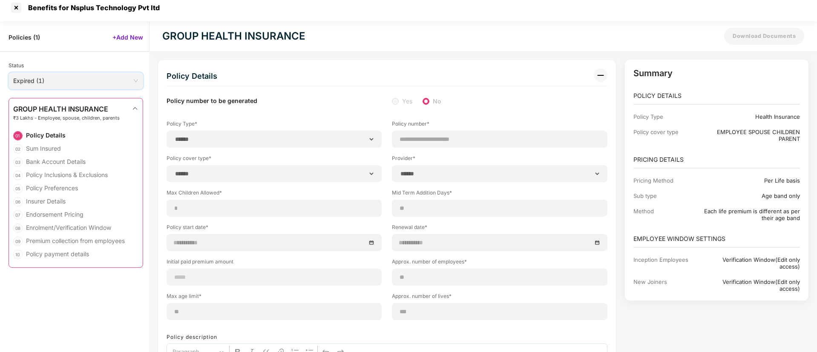
scroll to position [0, 0]
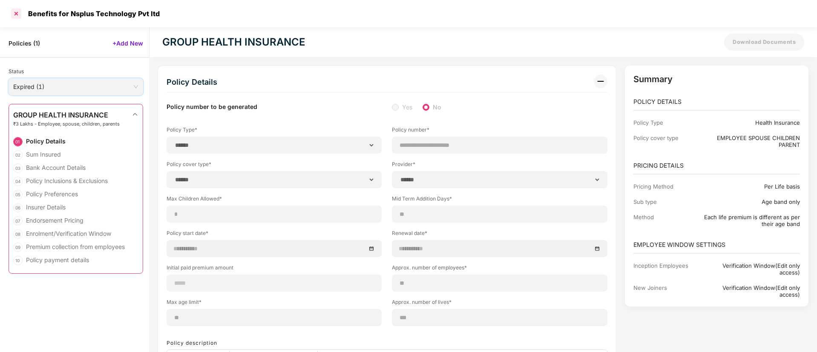
click at [18, 17] on div at bounding box center [16, 14] width 14 height 14
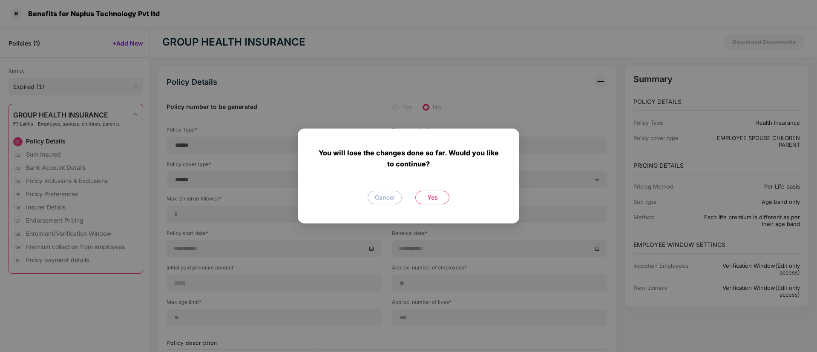
click at [440, 198] on button "Yes" at bounding box center [432, 198] width 34 height 14
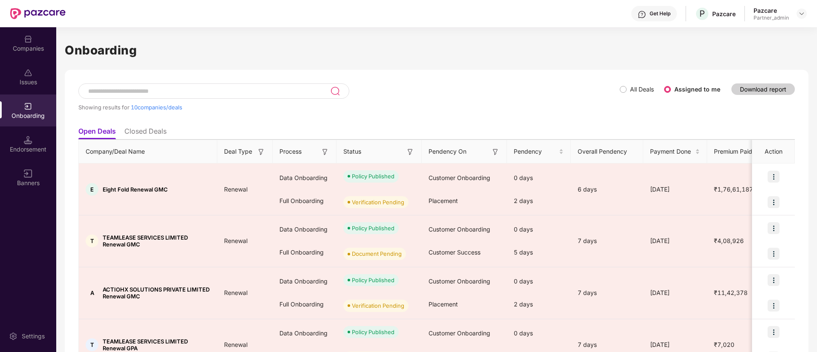
click at [411, 152] on img at bounding box center [410, 152] width 9 height 9
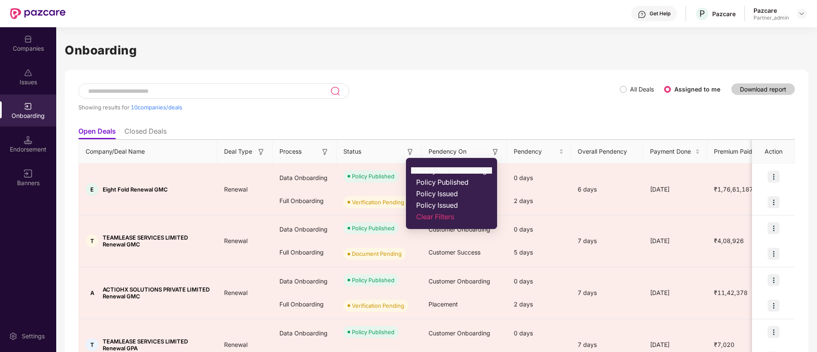
click at [420, 165] on ul "Ready For onboarding Policy Published Policy Issued Policy Issued Clear Filters" at bounding box center [451, 193] width 91 height 71
click at [421, 167] on span "Ready For onboarding" at bounding box center [451, 171] width 71 height 9
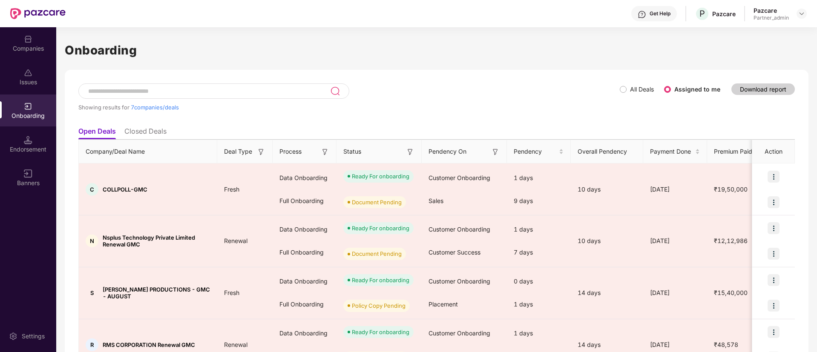
click at [324, 155] on img at bounding box center [325, 152] width 9 height 9
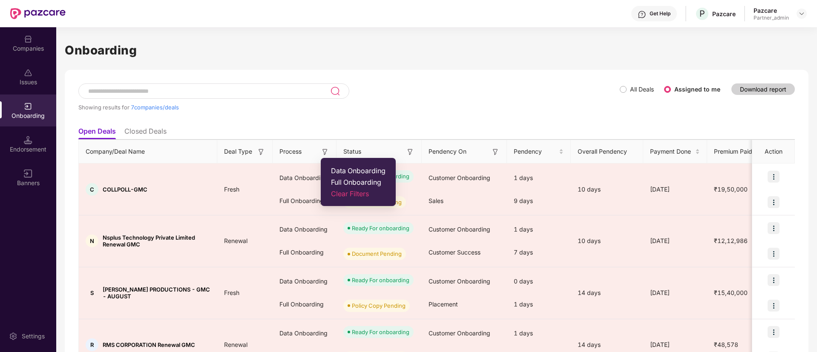
click at [338, 173] on span "Data Onboarding" at bounding box center [358, 171] width 55 height 9
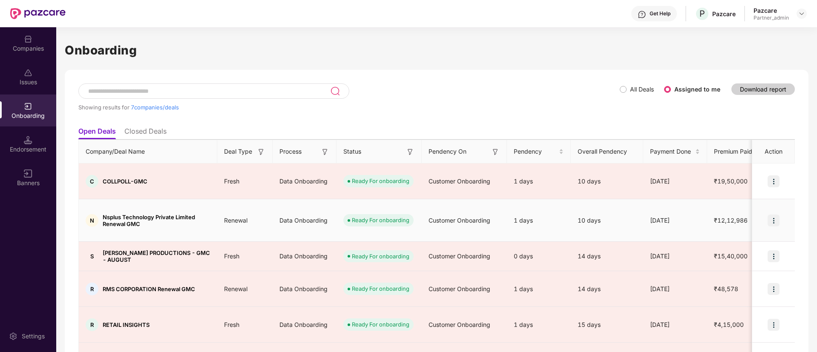
click at [773, 215] on img at bounding box center [773, 221] width 12 height 12
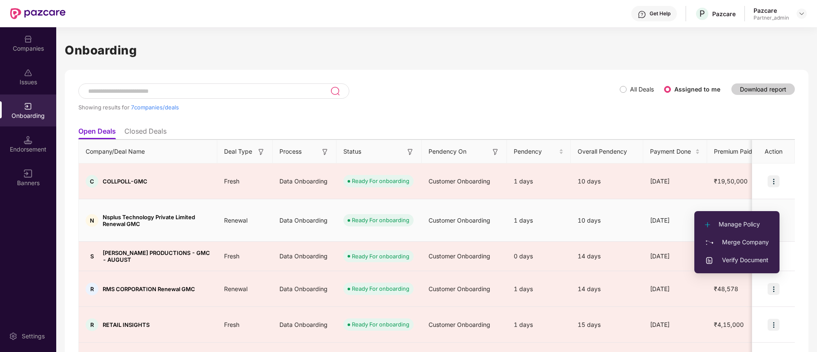
click at [727, 266] on li "Verify Document" at bounding box center [736, 260] width 85 height 18
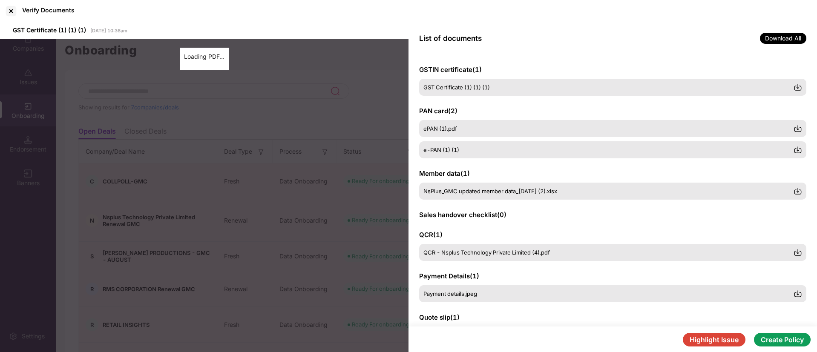
click at [706, 345] on button "Highlight Issue" at bounding box center [714, 340] width 63 height 14
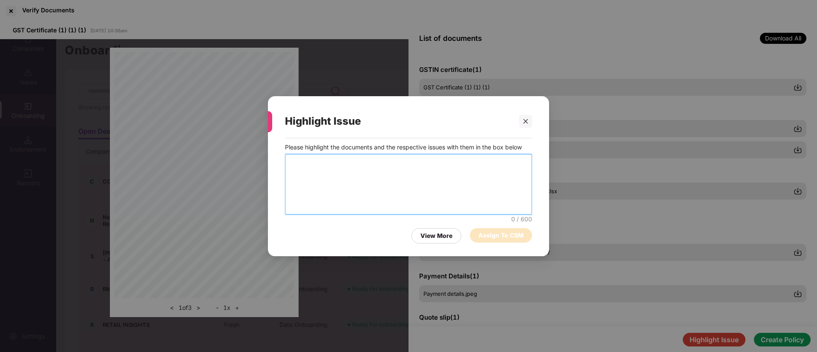
click at [428, 196] on textarea at bounding box center [408, 184] width 247 height 60
paste textarea "**********"
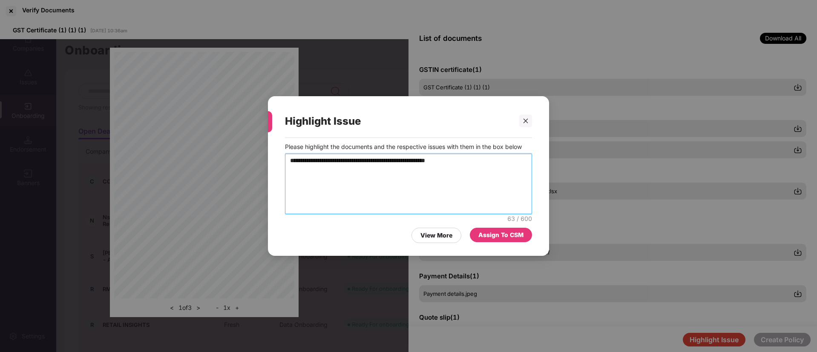
type textarea "**********"
click at [496, 238] on div "Assign To CSM" at bounding box center [500, 234] width 45 height 9
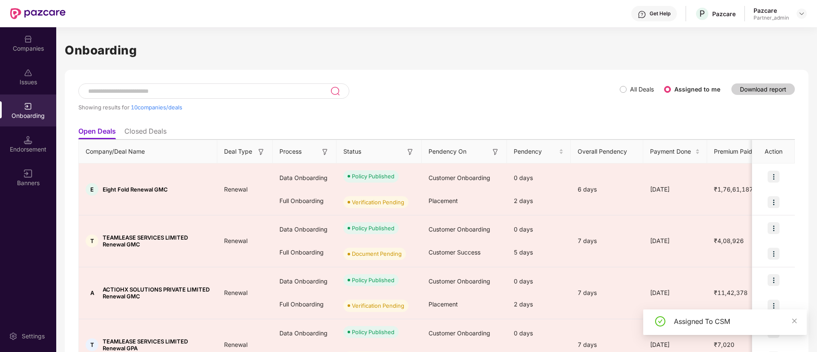
click at [413, 152] on img at bounding box center [410, 152] width 9 height 9
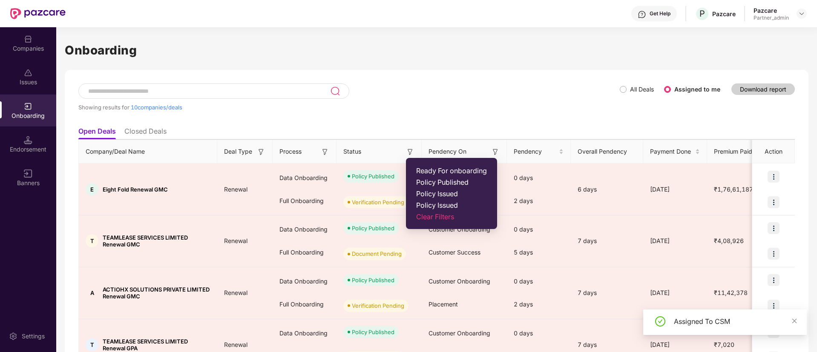
click at [425, 169] on span "Ready For onboarding" at bounding box center [451, 171] width 71 height 9
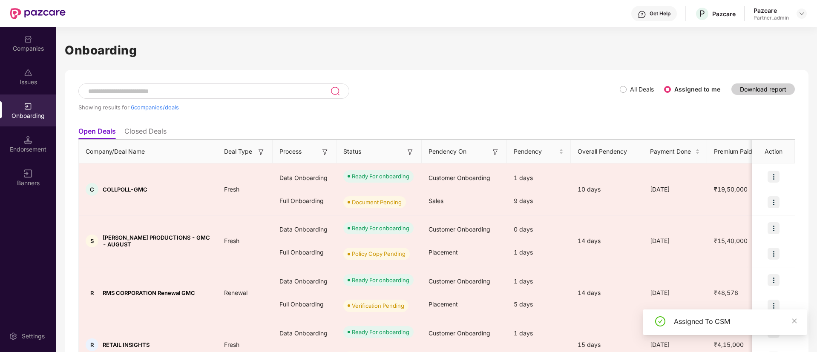
click at [326, 152] on img at bounding box center [325, 152] width 9 height 9
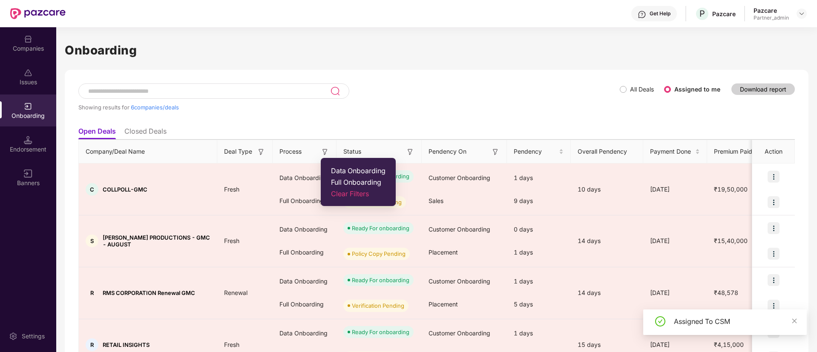
click at [338, 168] on span "Data Onboarding" at bounding box center [358, 171] width 55 height 9
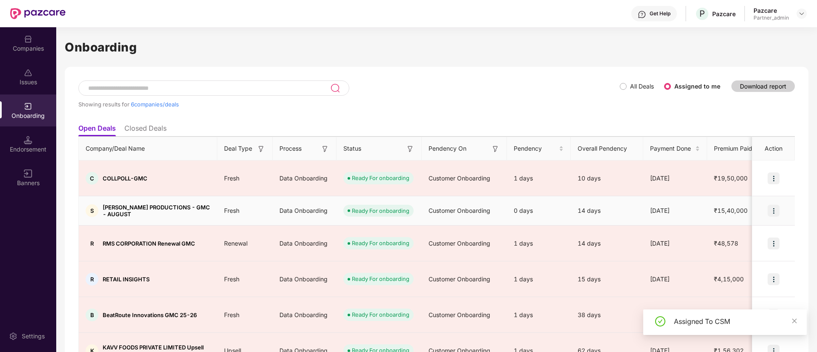
scroll to position [3, 0]
